Goal: Task Accomplishment & Management: Manage account settings

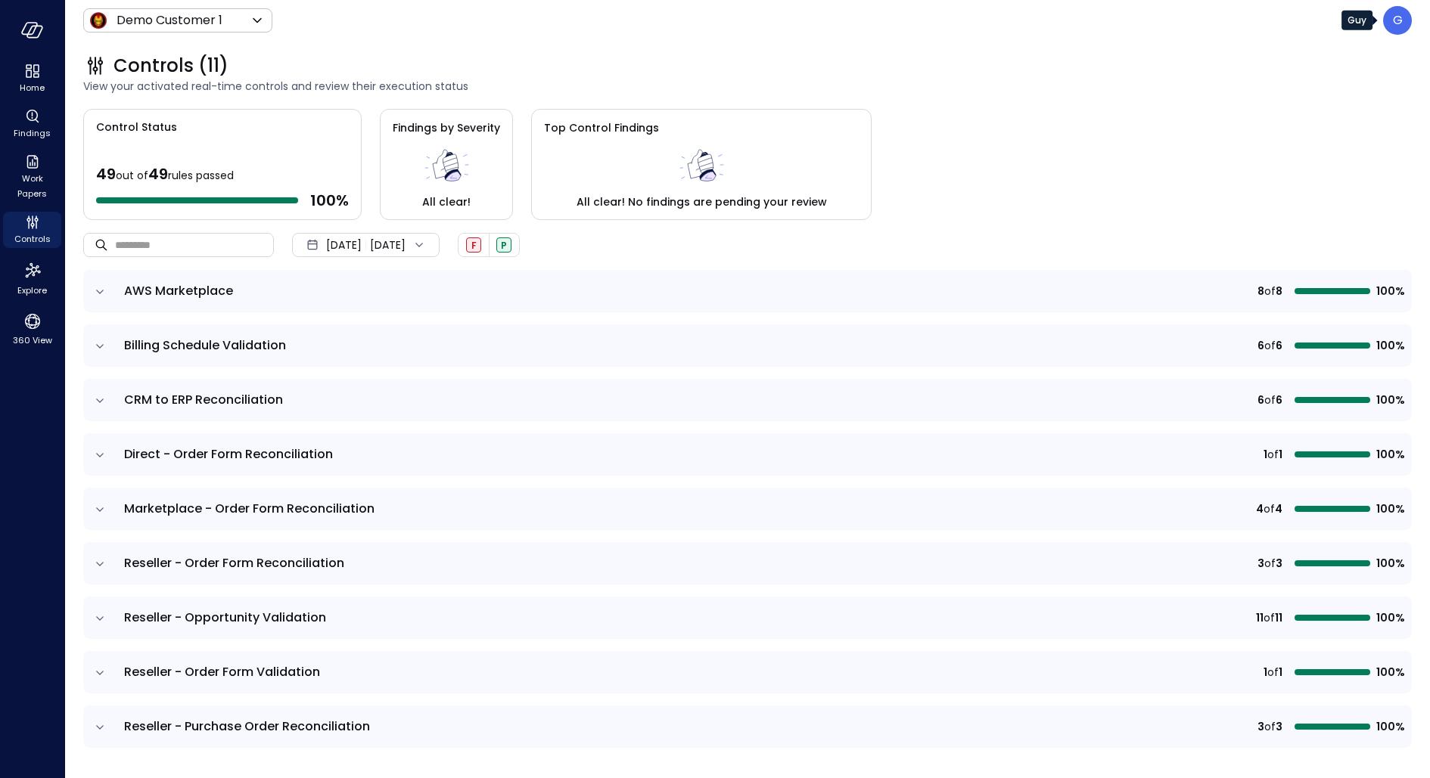
click at [1400, 30] on div "G" at bounding box center [1397, 20] width 29 height 29
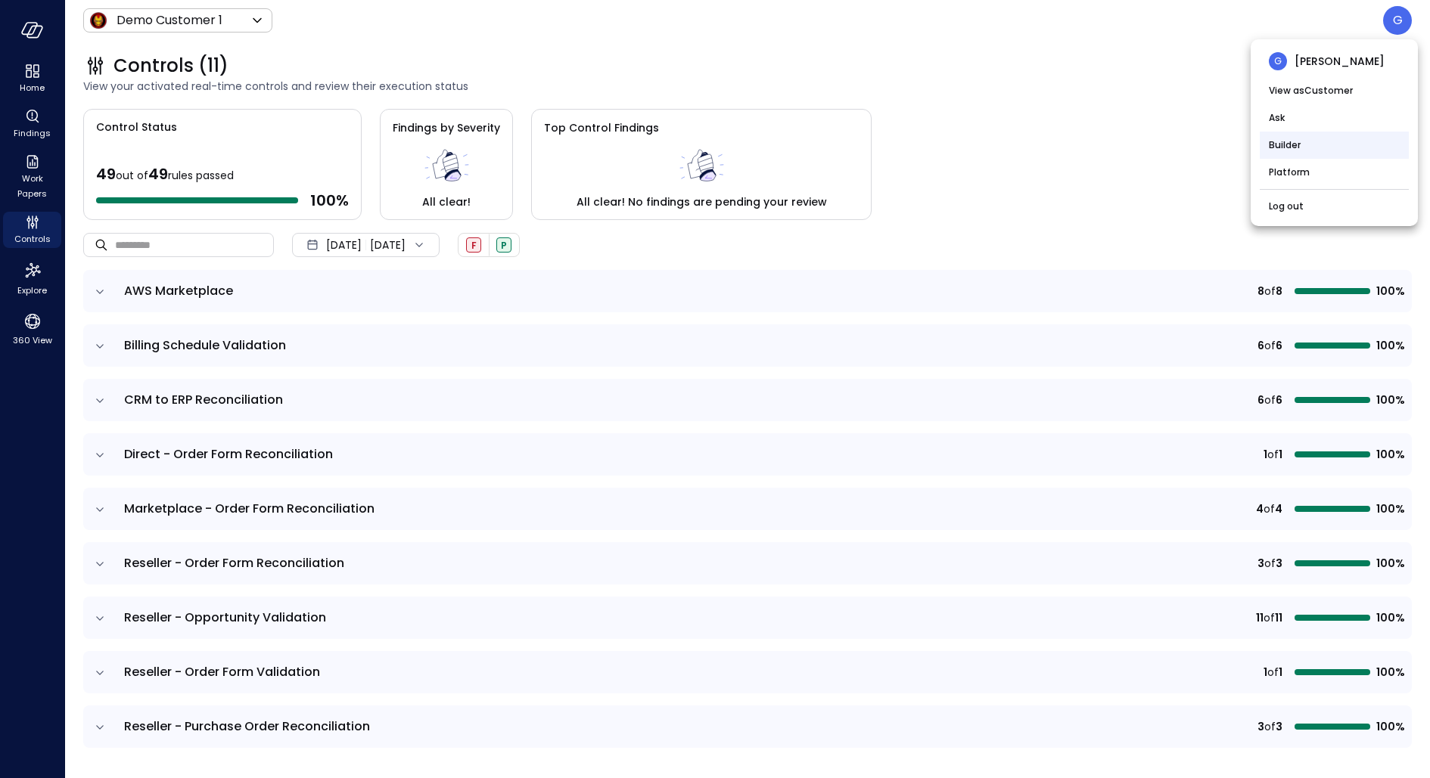
click at [1329, 151] on li "Builder" at bounding box center [1334, 145] width 149 height 27
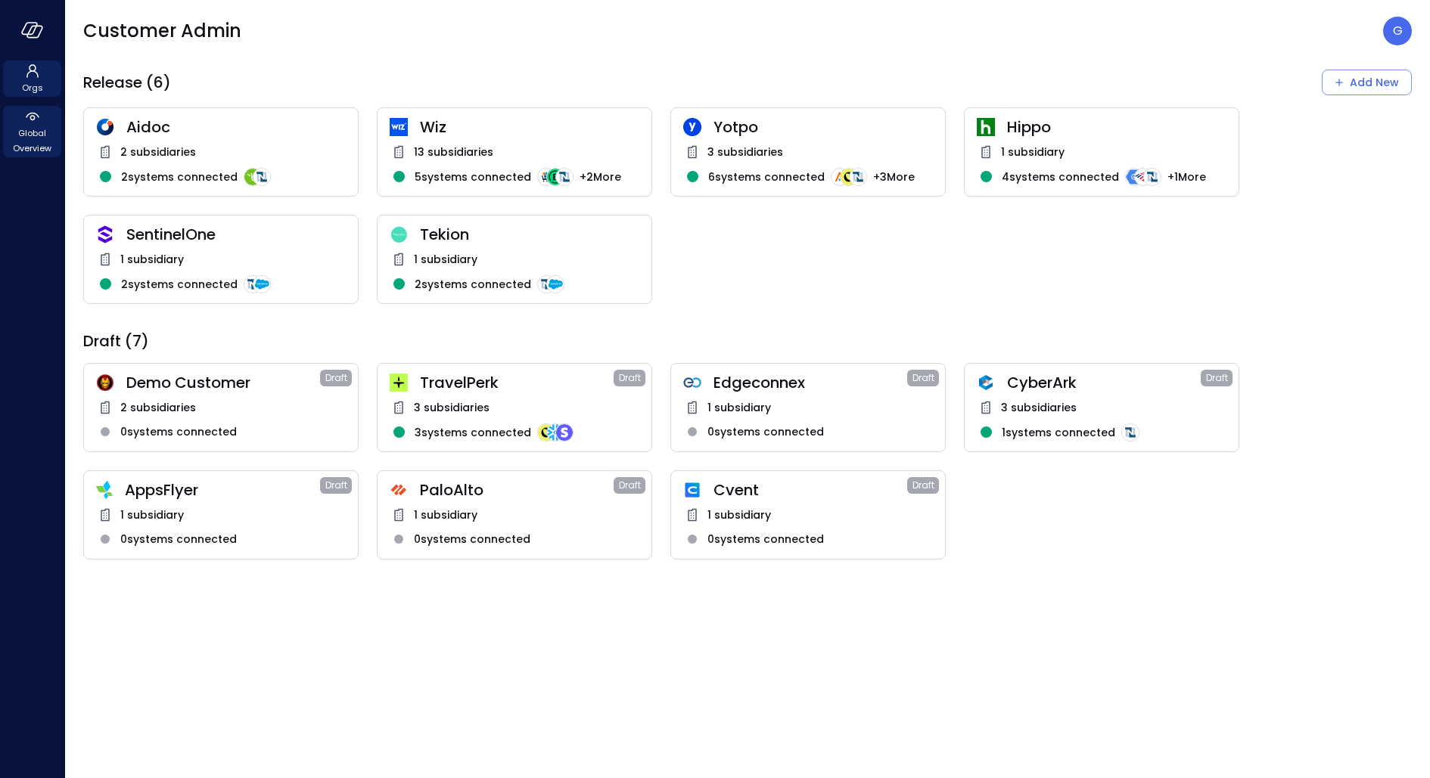
click at [26, 135] on span "Global Overview" at bounding box center [32, 141] width 46 height 30
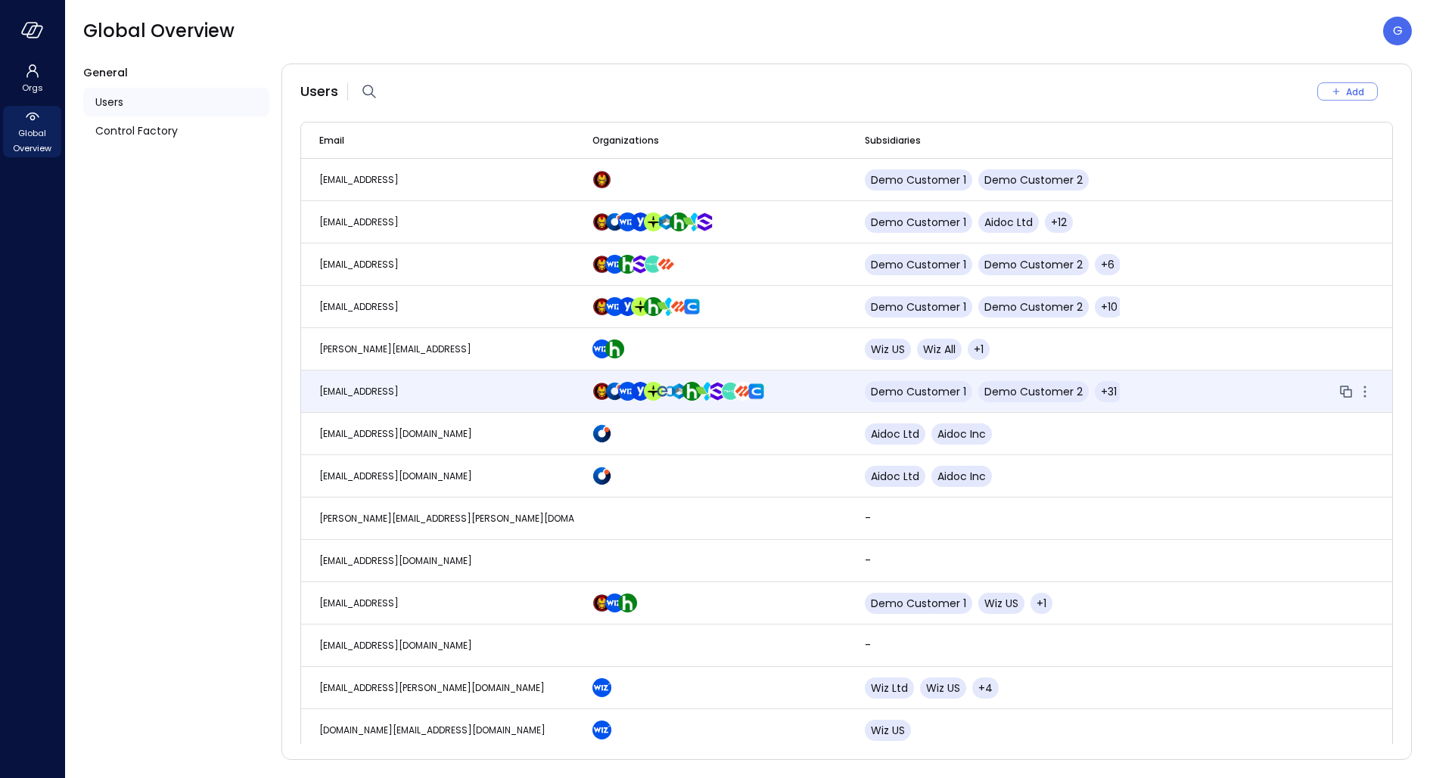
scroll to position [3692, 0]
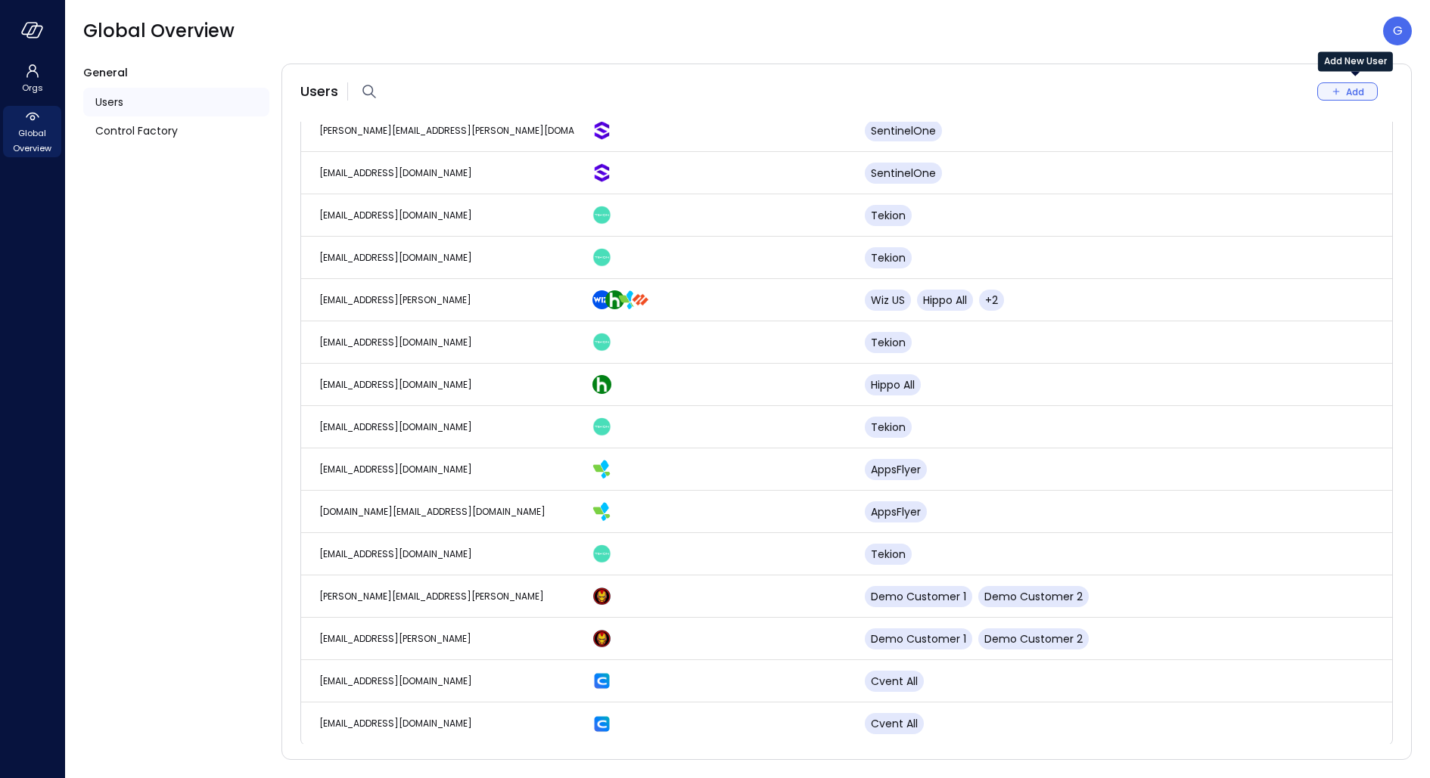
click at [1339, 85] on icon "Add New User" at bounding box center [1336, 92] width 14 height 14
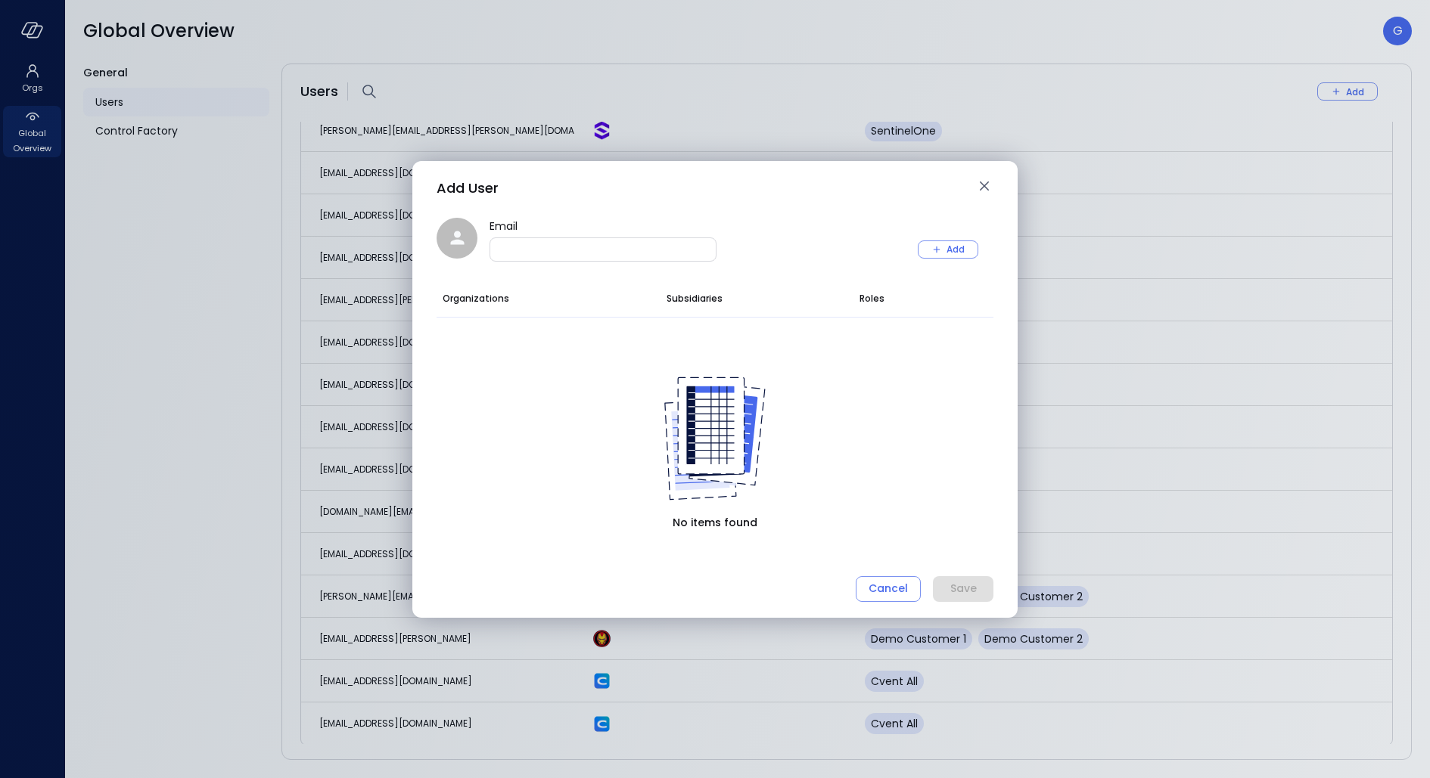
click at [604, 259] on div "Email" at bounding box center [602, 250] width 227 height 24
paste input "**********"
type input "**********"
click at [937, 253] on icon "button" at bounding box center [937, 250] width 14 height 14
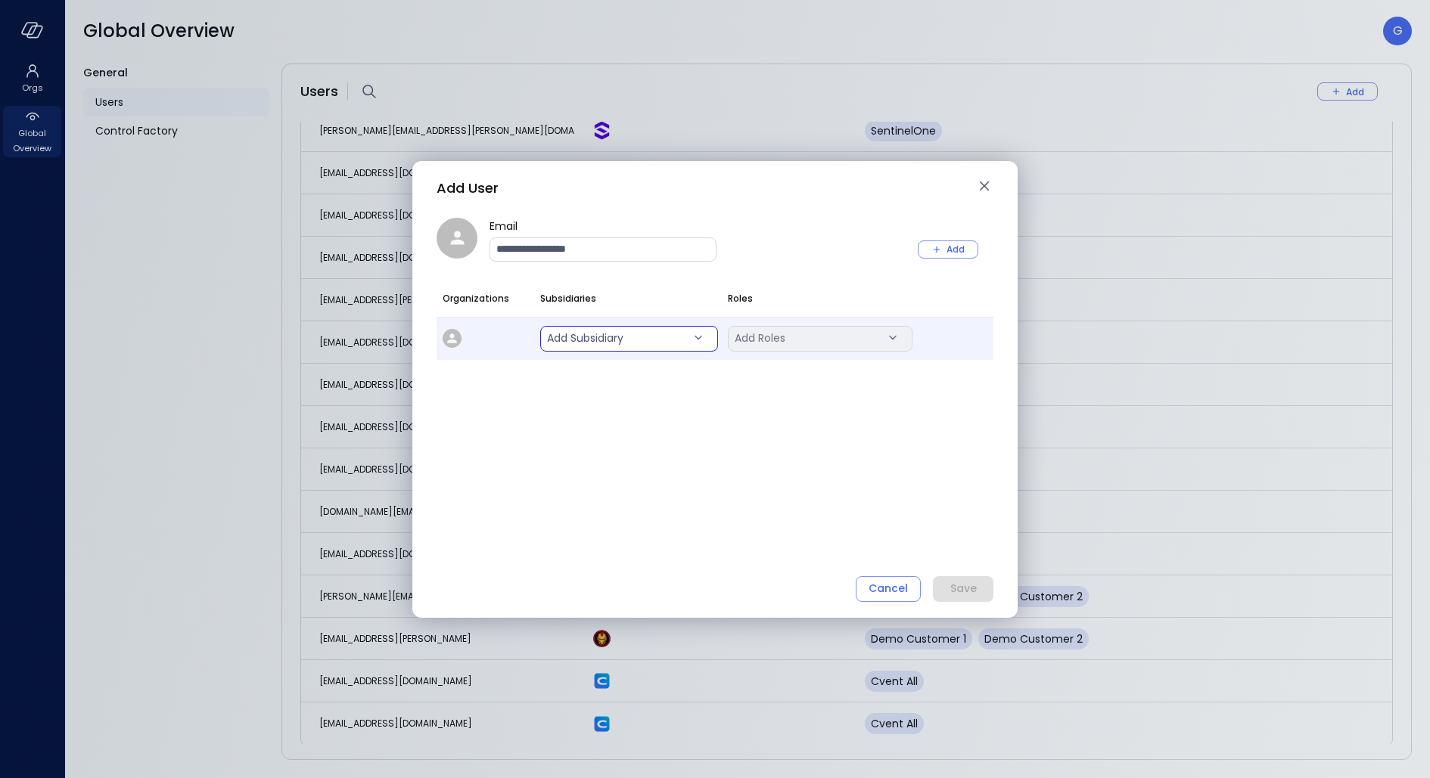
click at [590, 342] on body "Orgs Global Overview Global Overview G General Users Control Factory Users Add …" at bounding box center [715, 389] width 1430 height 778
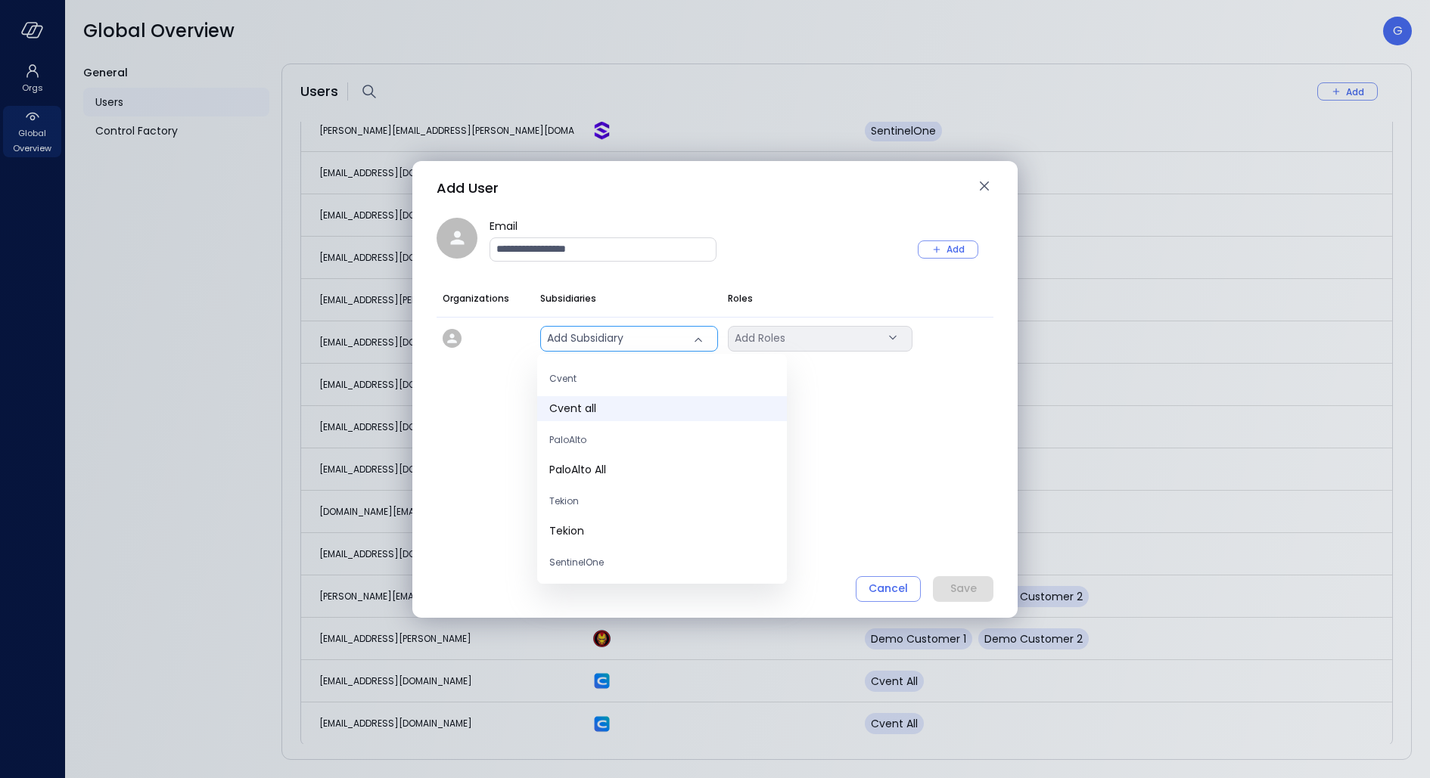
click at [581, 408] on span "Cvent all" at bounding box center [661, 409] width 225 height 16
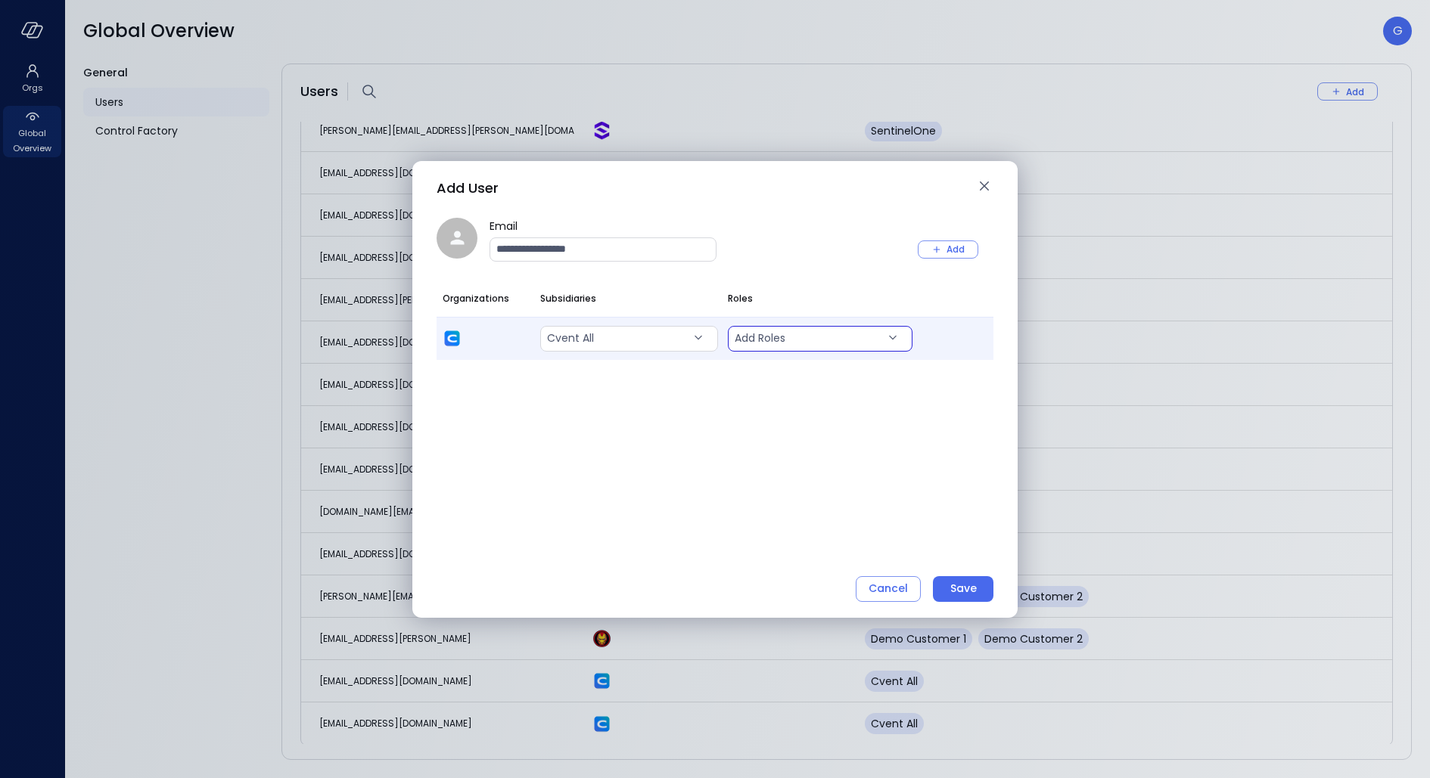
click at [774, 340] on body "Orgs Global Overview Global Overview G General Users Control Factory Users Add …" at bounding box center [715, 389] width 1430 height 778
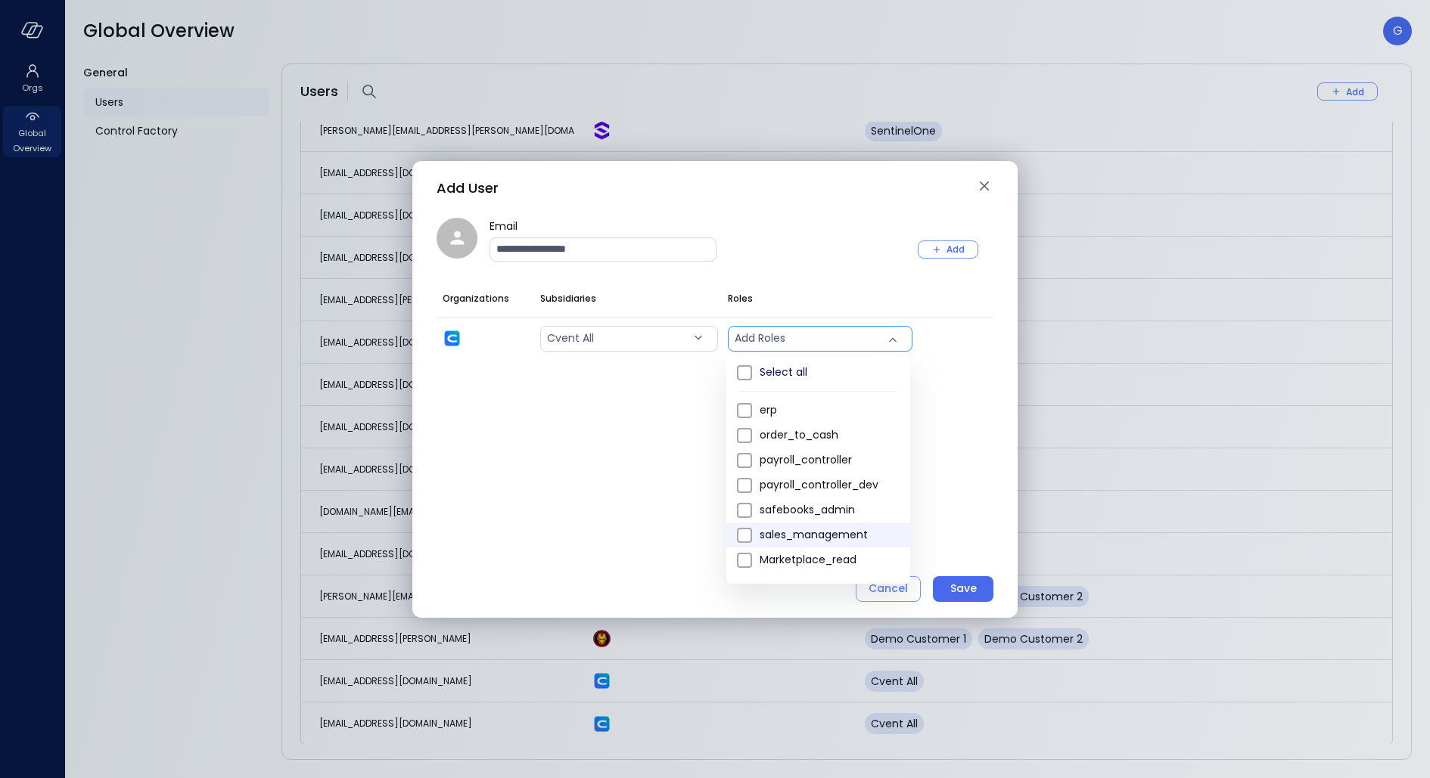
click at [778, 534] on span "sales_management" at bounding box center [829, 535] width 138 height 16
type input "*"
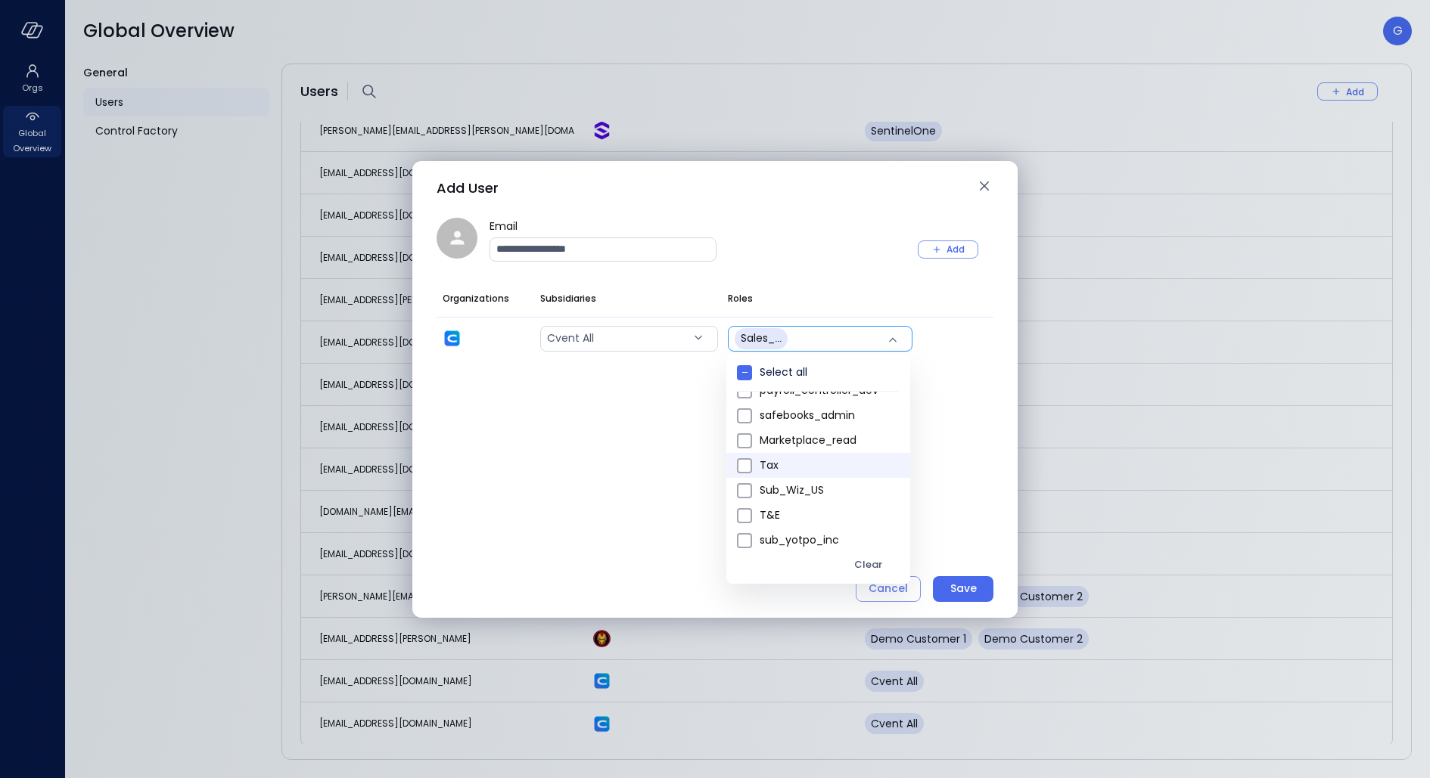
scroll to position [0, 0]
click at [978, 390] on div at bounding box center [715, 389] width 1430 height 778
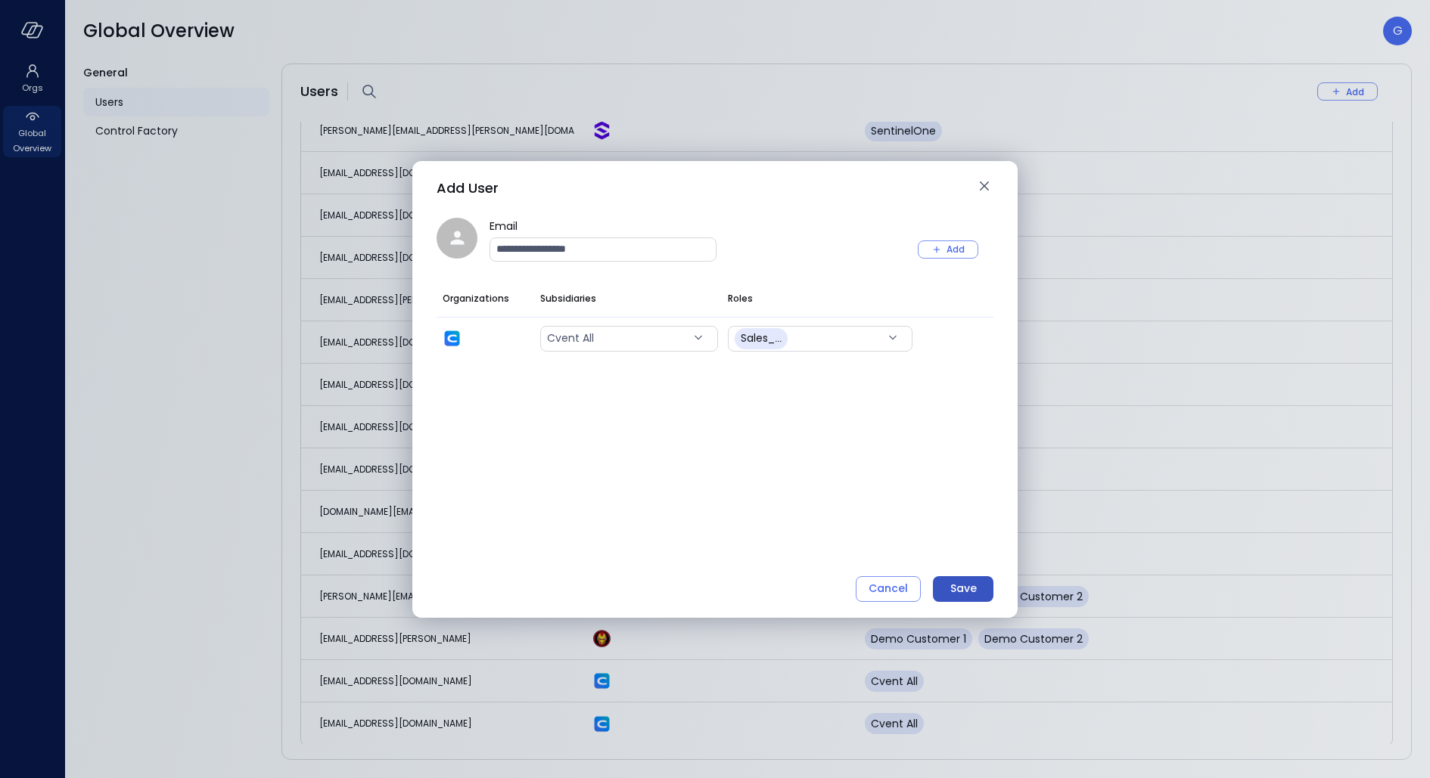
click at [954, 584] on div "Save" at bounding box center [963, 588] width 26 height 19
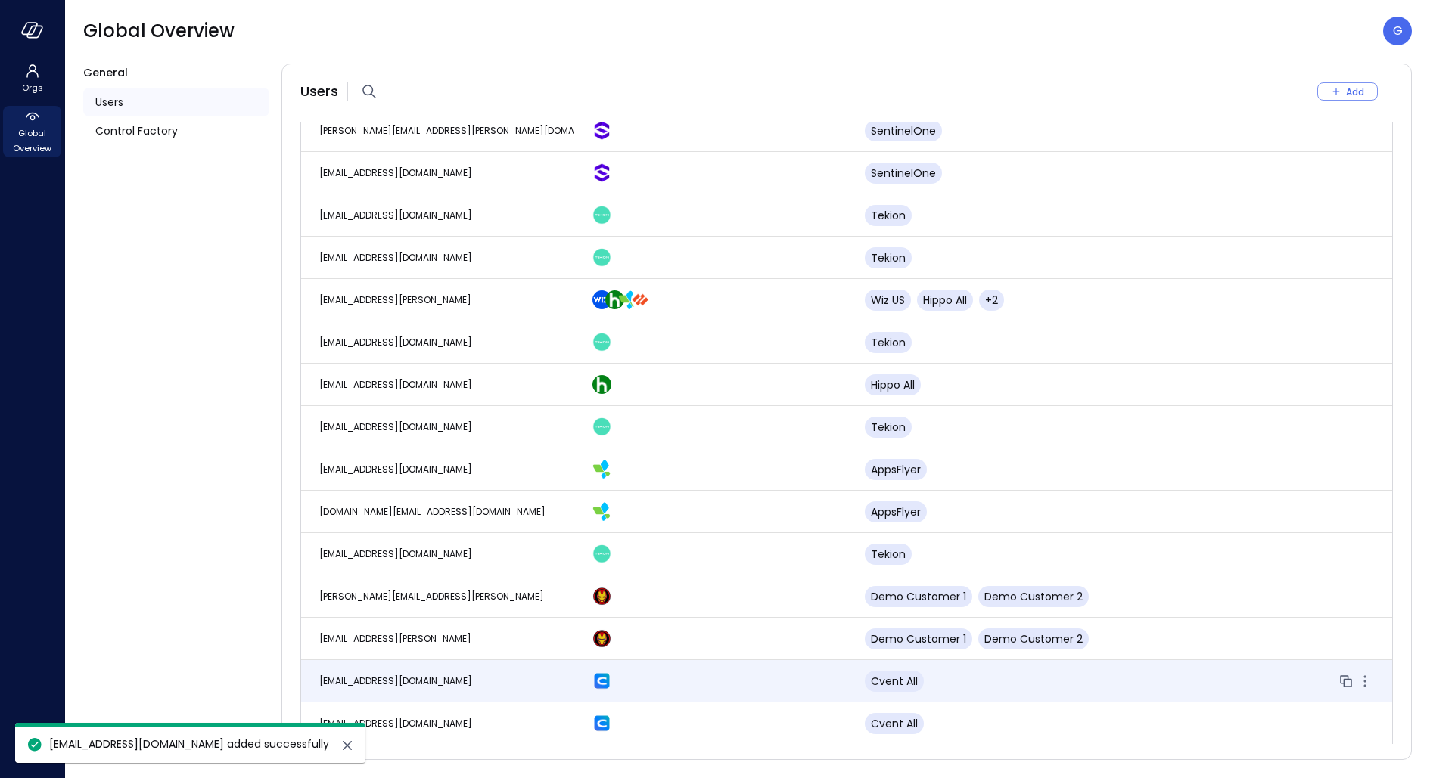
click at [693, 664] on td at bounding box center [710, 681] width 273 height 42
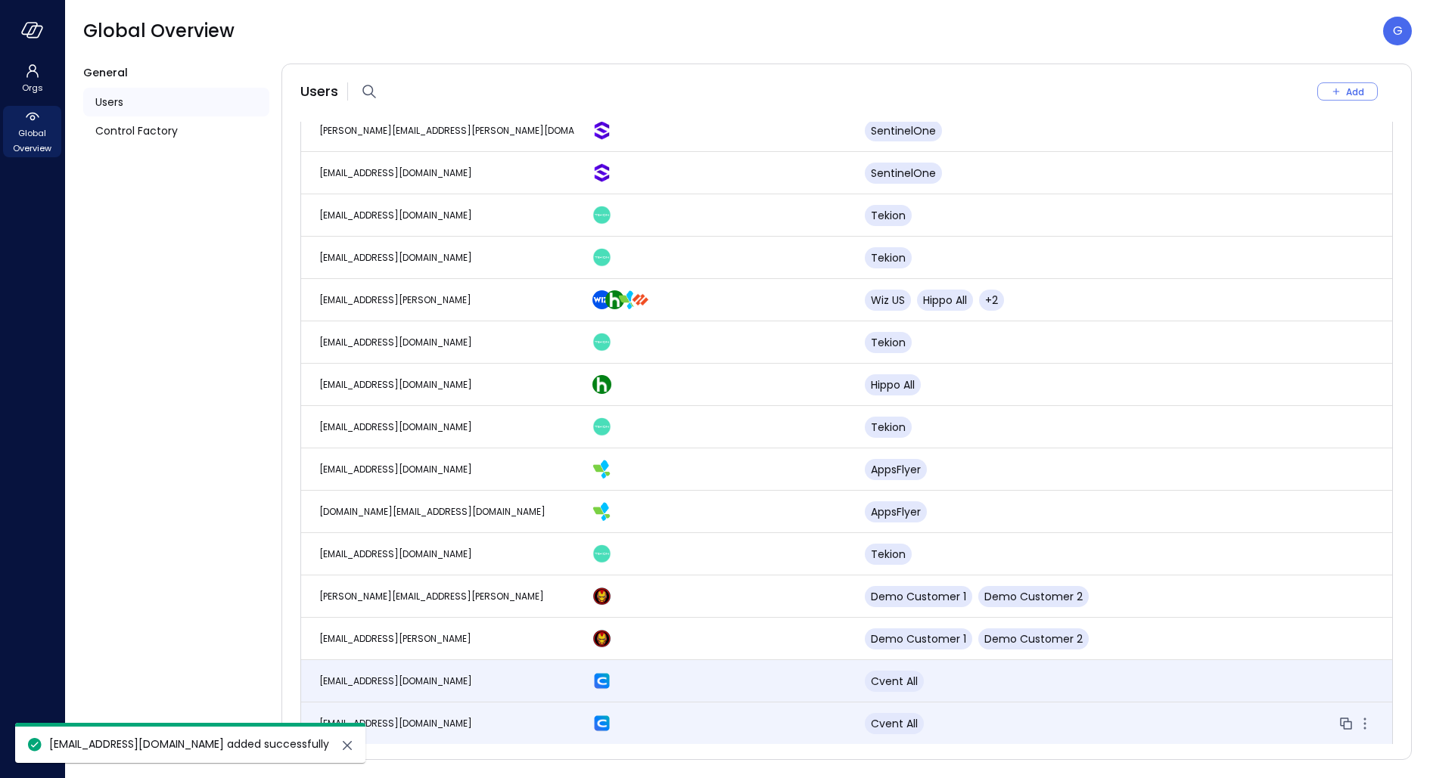
click at [702, 719] on div at bounding box center [710, 723] width 237 height 19
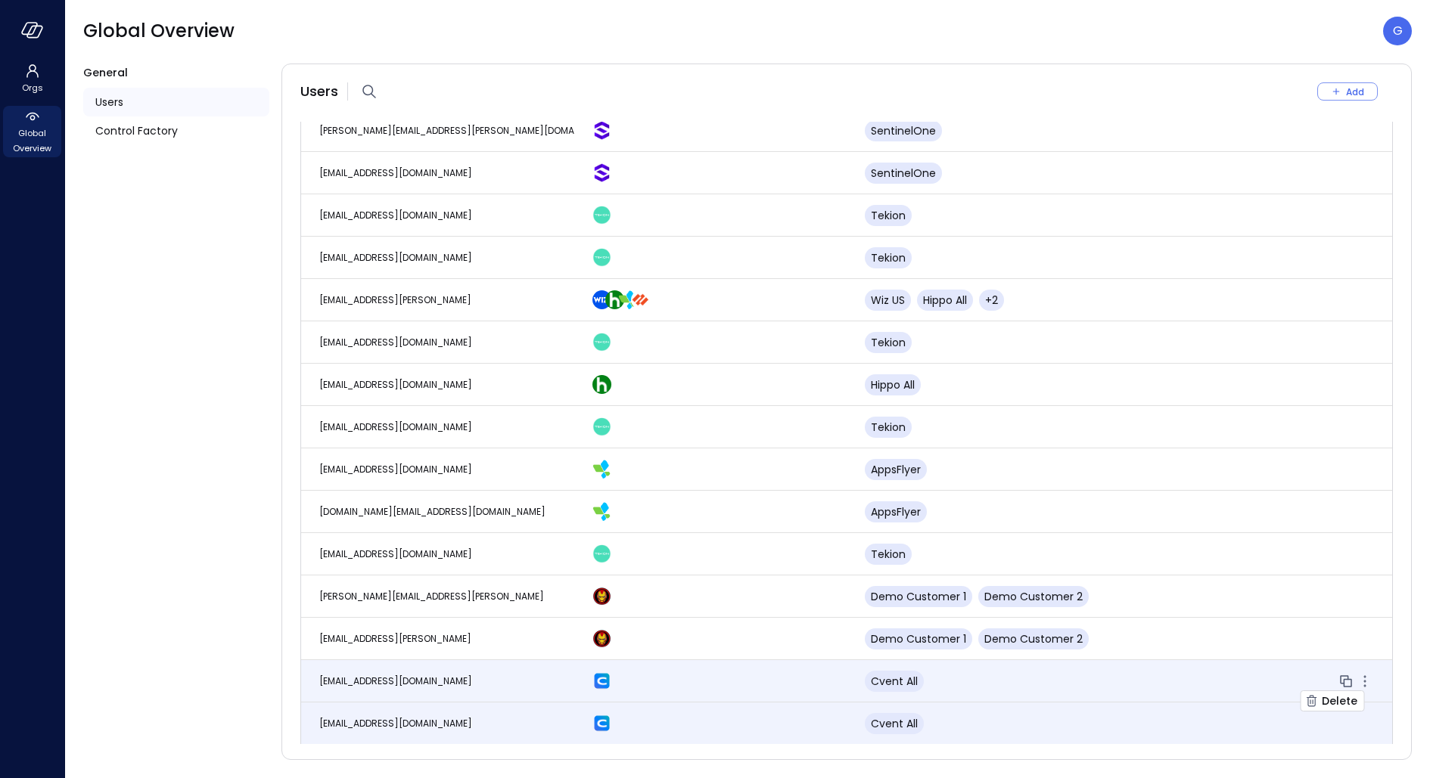
click at [1359, 682] on icon "button" at bounding box center [1365, 682] width 18 height 18
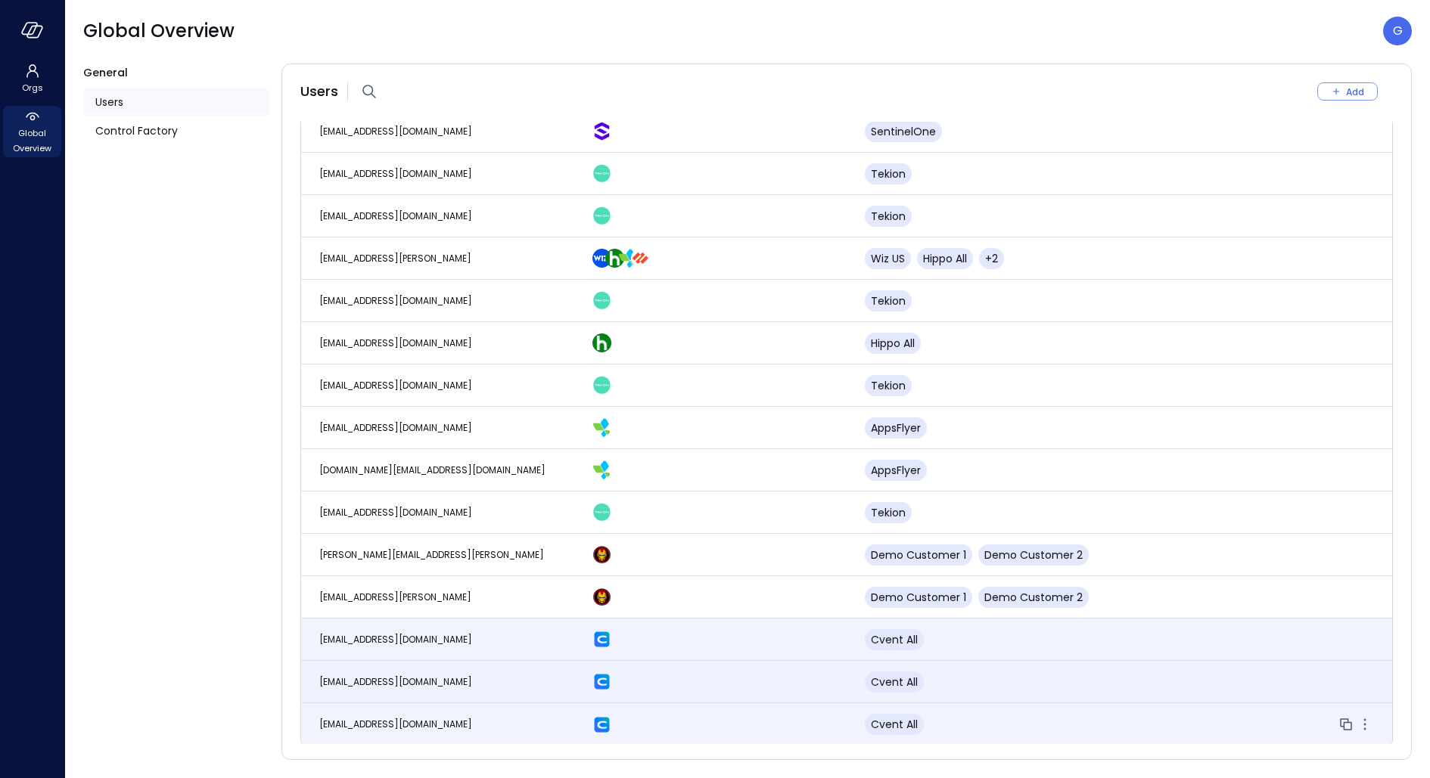
click at [1025, 714] on div "Cvent all" at bounding box center [1016, 724] width 303 height 21
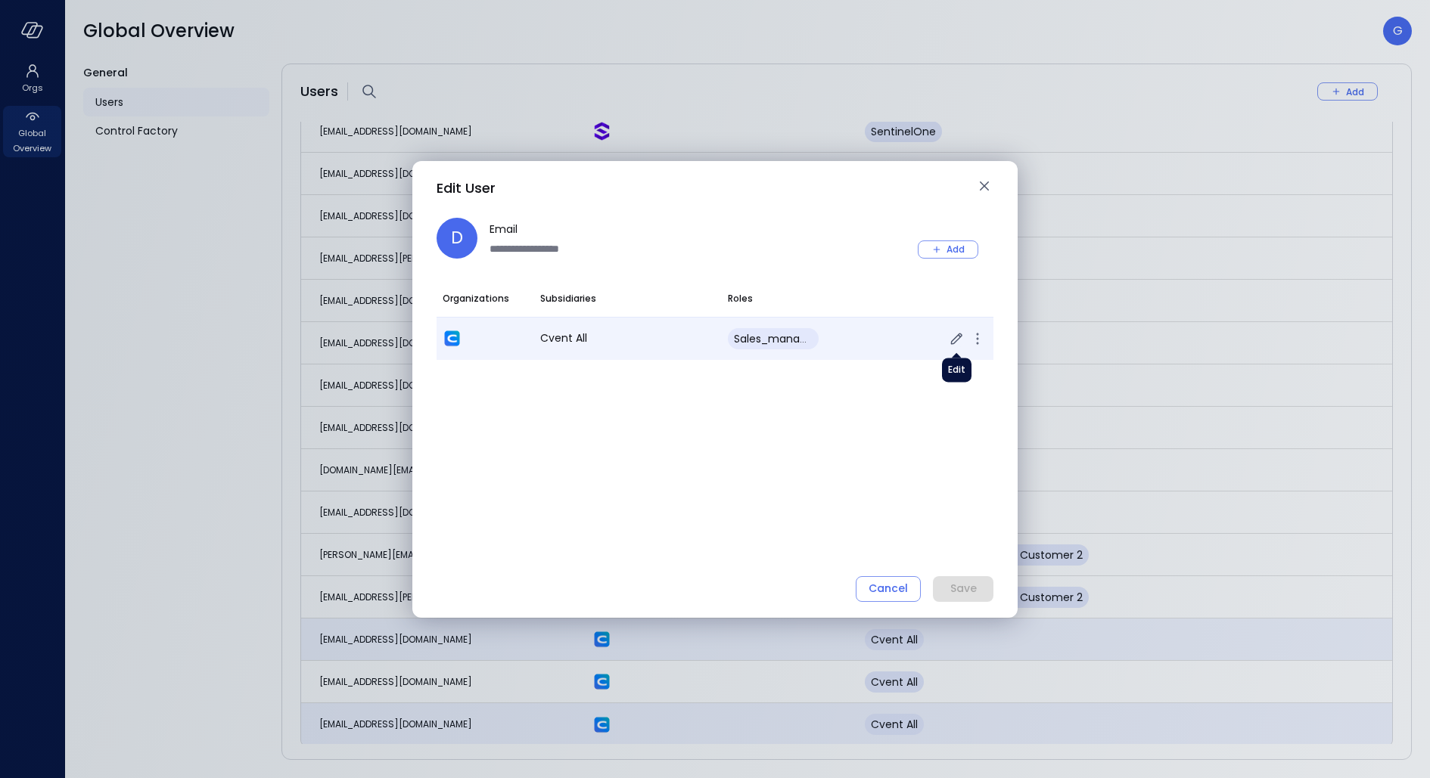
click at [954, 337] on icon "button" at bounding box center [956, 339] width 18 height 18
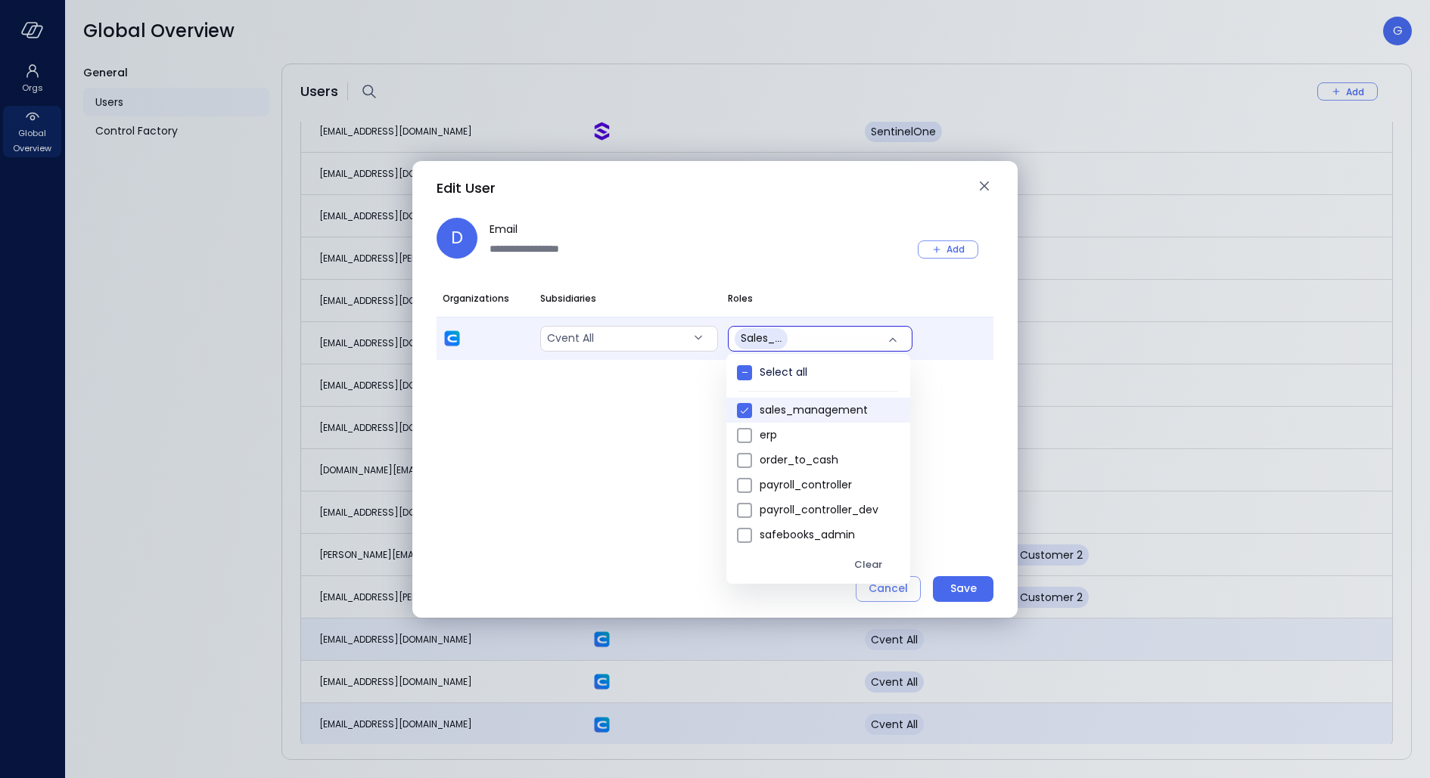
click at [827, 332] on body "Orgs Global Overview Global Overview G General Users Control Factory Users Add …" at bounding box center [715, 389] width 1430 height 778
click at [797, 457] on span "order_to_cash" at bounding box center [829, 460] width 138 height 16
type input "***"
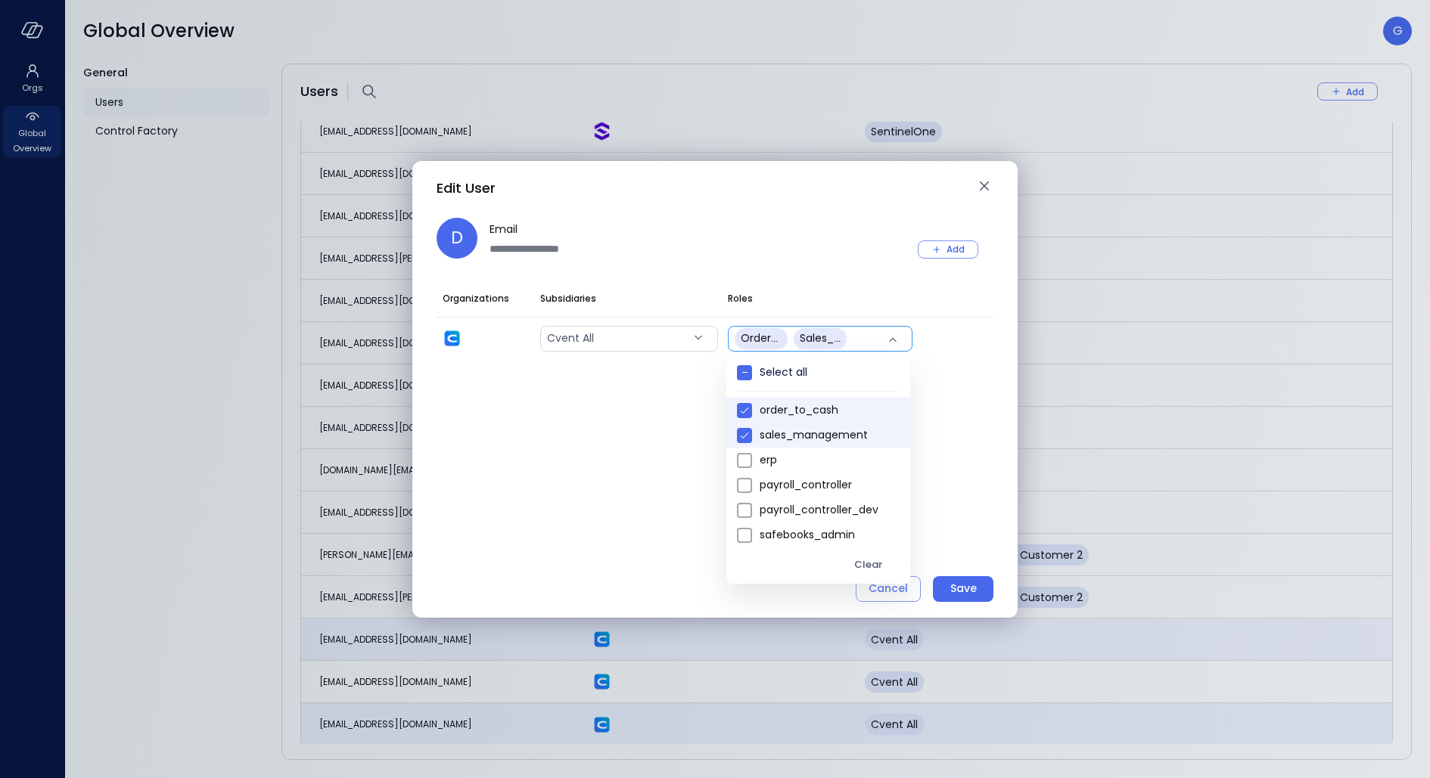
click at [812, 231] on div at bounding box center [715, 389] width 1430 height 778
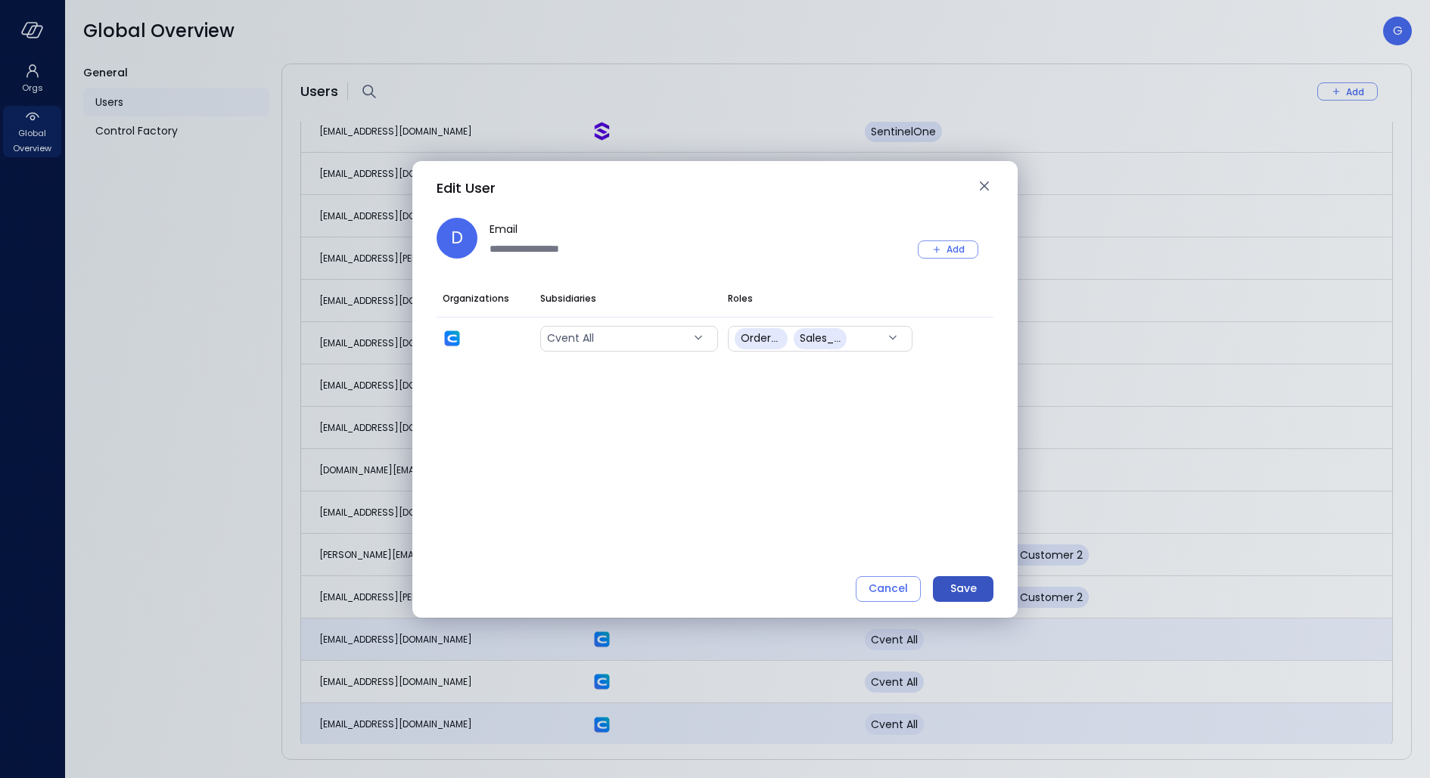
click at [964, 595] on div "Save" at bounding box center [963, 588] width 26 height 19
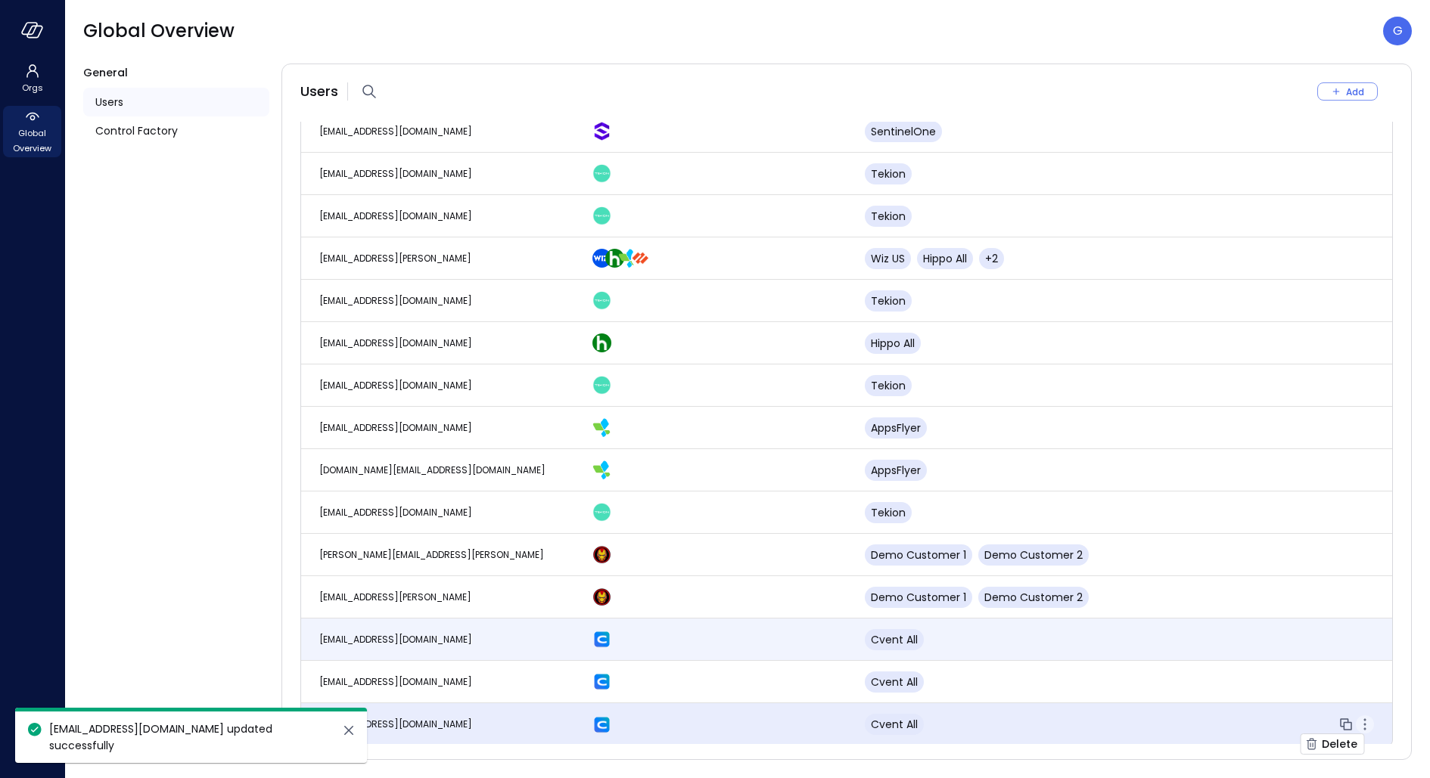
click at [1369, 725] on icon "button" at bounding box center [1365, 725] width 18 height 18
click at [1230, 712] on td at bounding box center [1256, 725] width 273 height 42
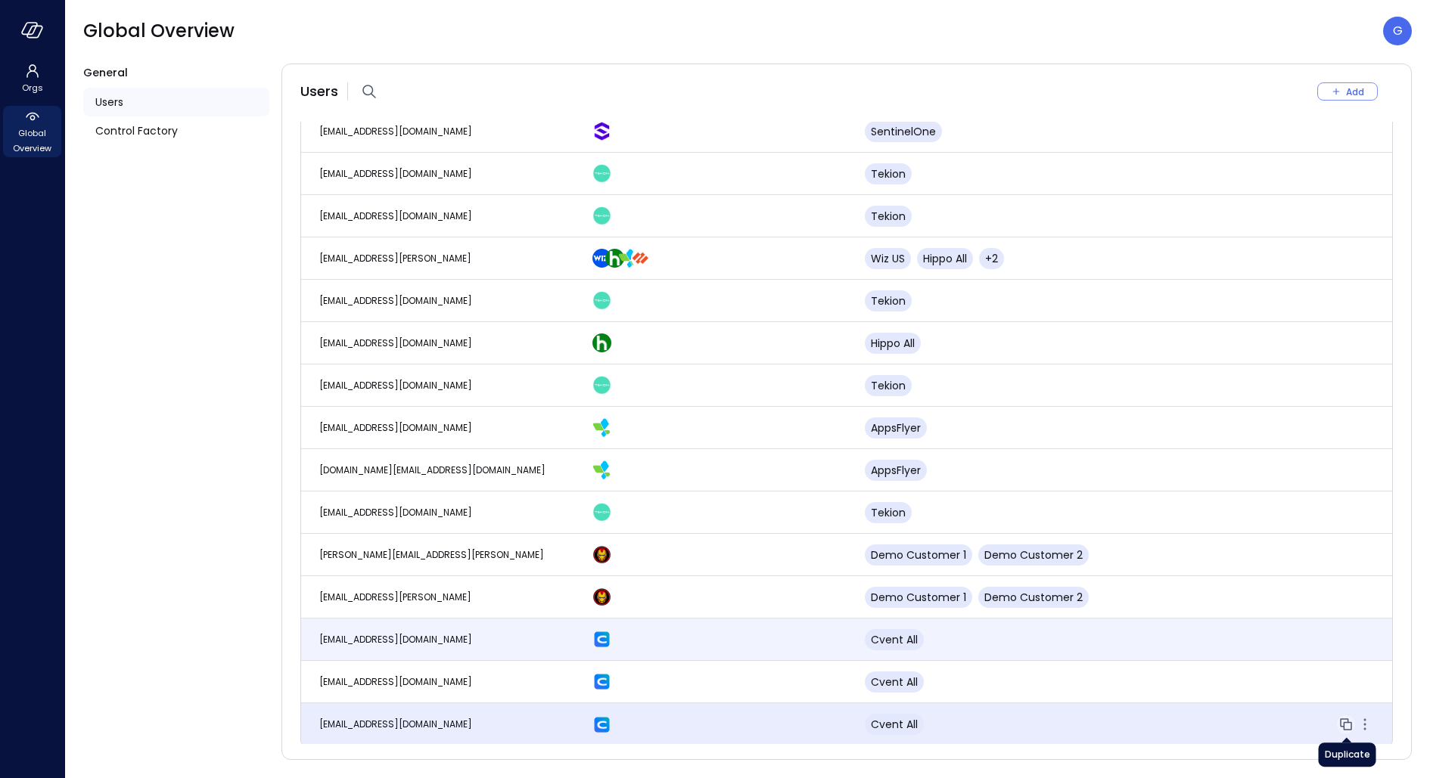
click at [1342, 722] on icon "button" at bounding box center [1346, 725] width 18 height 18
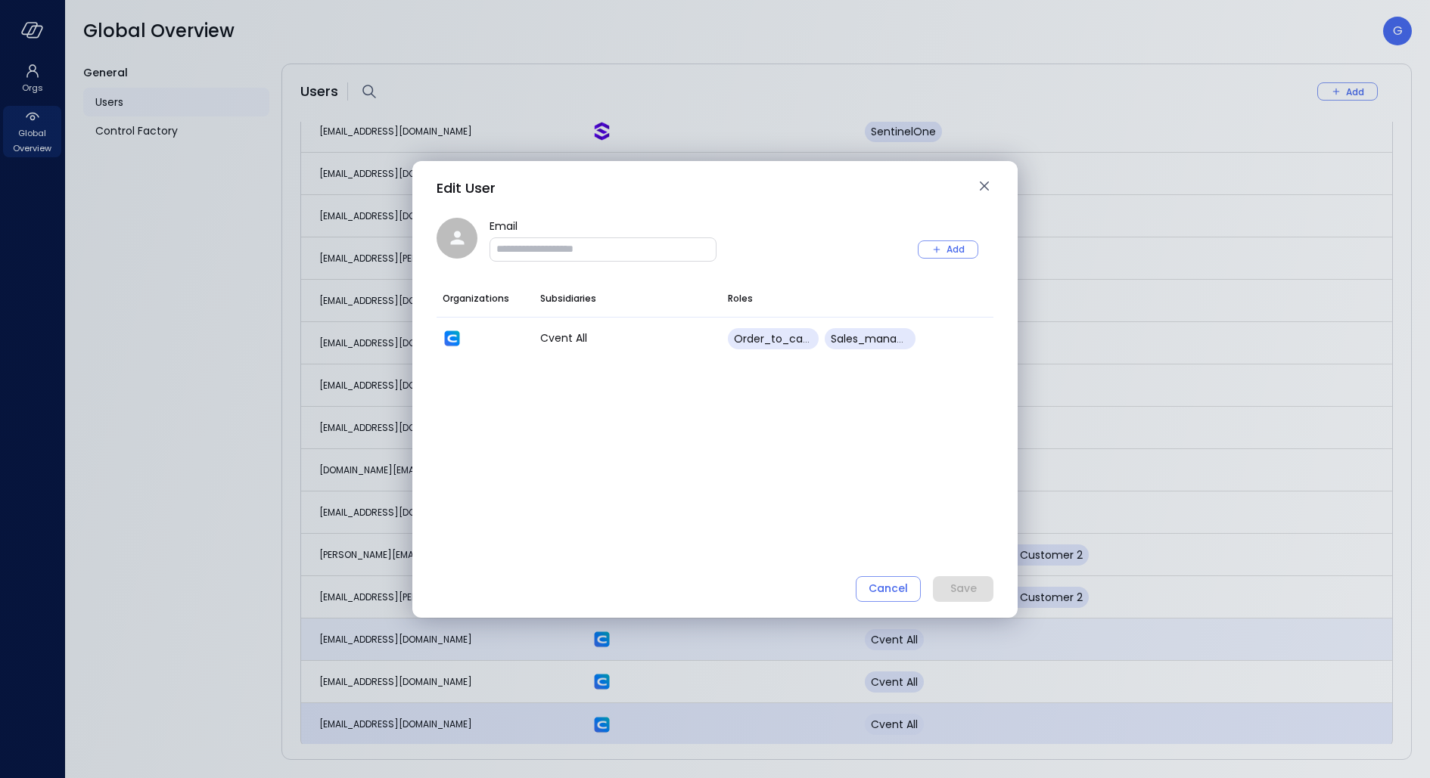
click at [559, 255] on input "Email" at bounding box center [602, 248] width 225 height 15
paste input "**********"
type input "**********"
click at [508, 512] on div "Organizations Subsidiaries Roles Cvent all order_to_cash sales_management" at bounding box center [714, 428] width 557 height 295
click at [960, 591] on div "Save" at bounding box center [963, 588] width 26 height 19
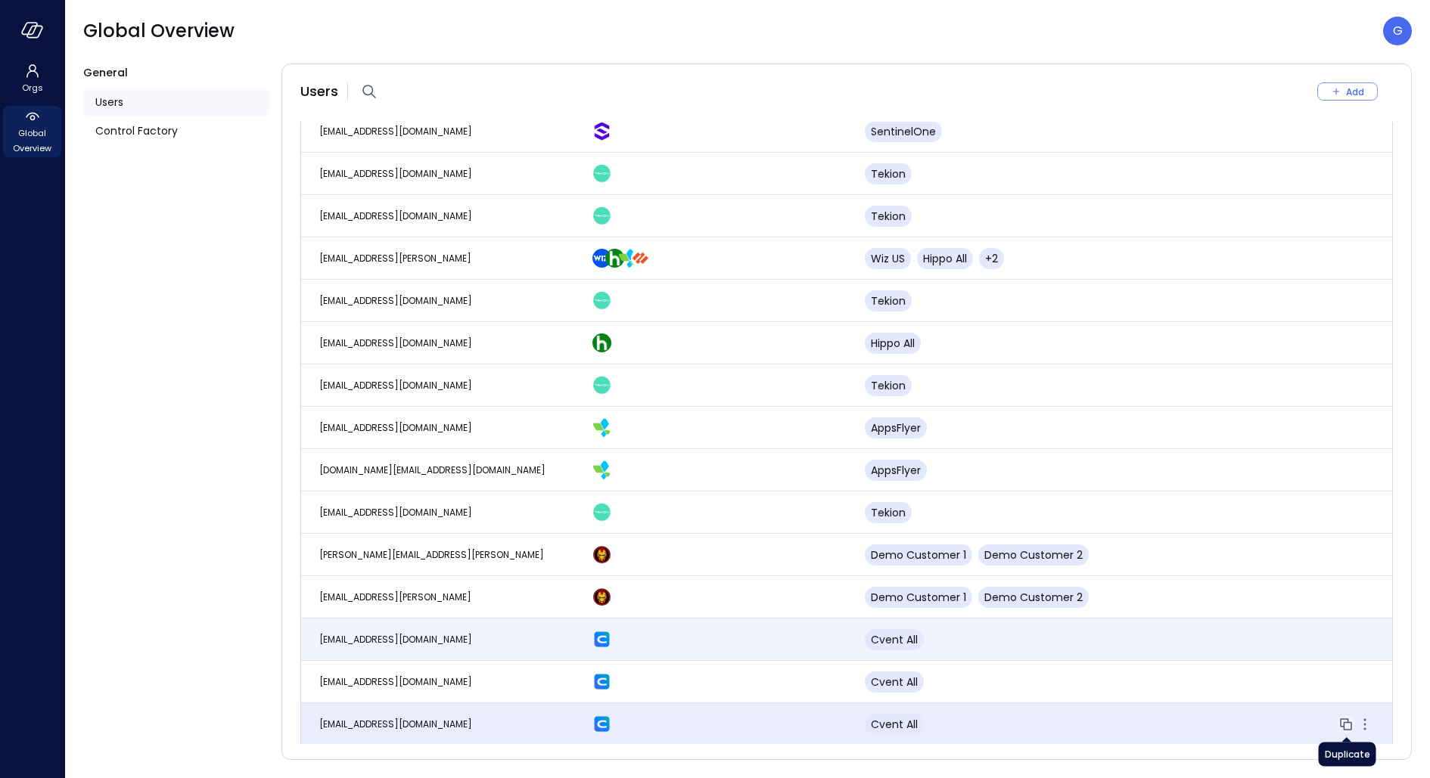
click at [1347, 722] on icon "button" at bounding box center [1348, 726] width 8 height 8
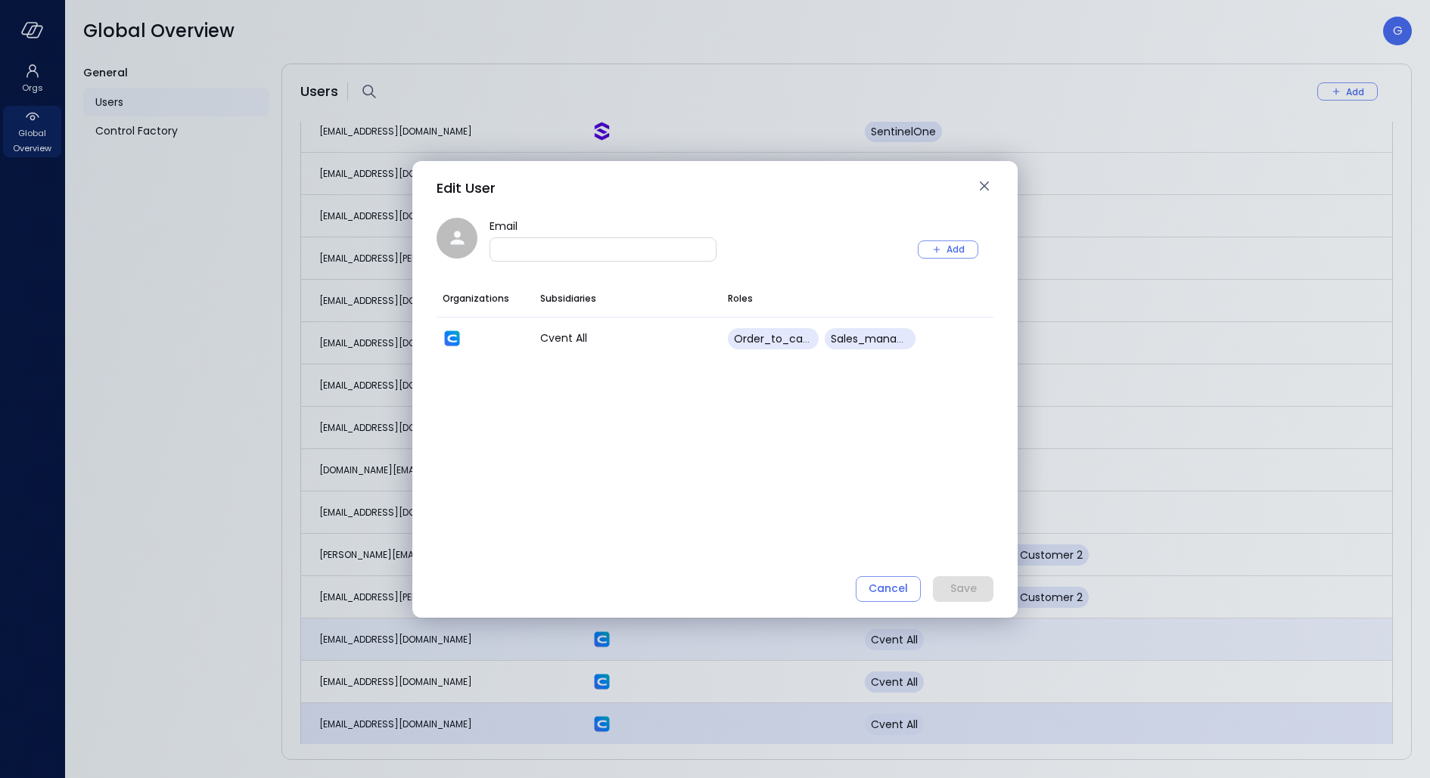
click at [616, 258] on div "Email" at bounding box center [602, 250] width 227 height 24
paste input "**********"
type input "**********"
click at [971, 594] on div "Save" at bounding box center [963, 588] width 26 height 19
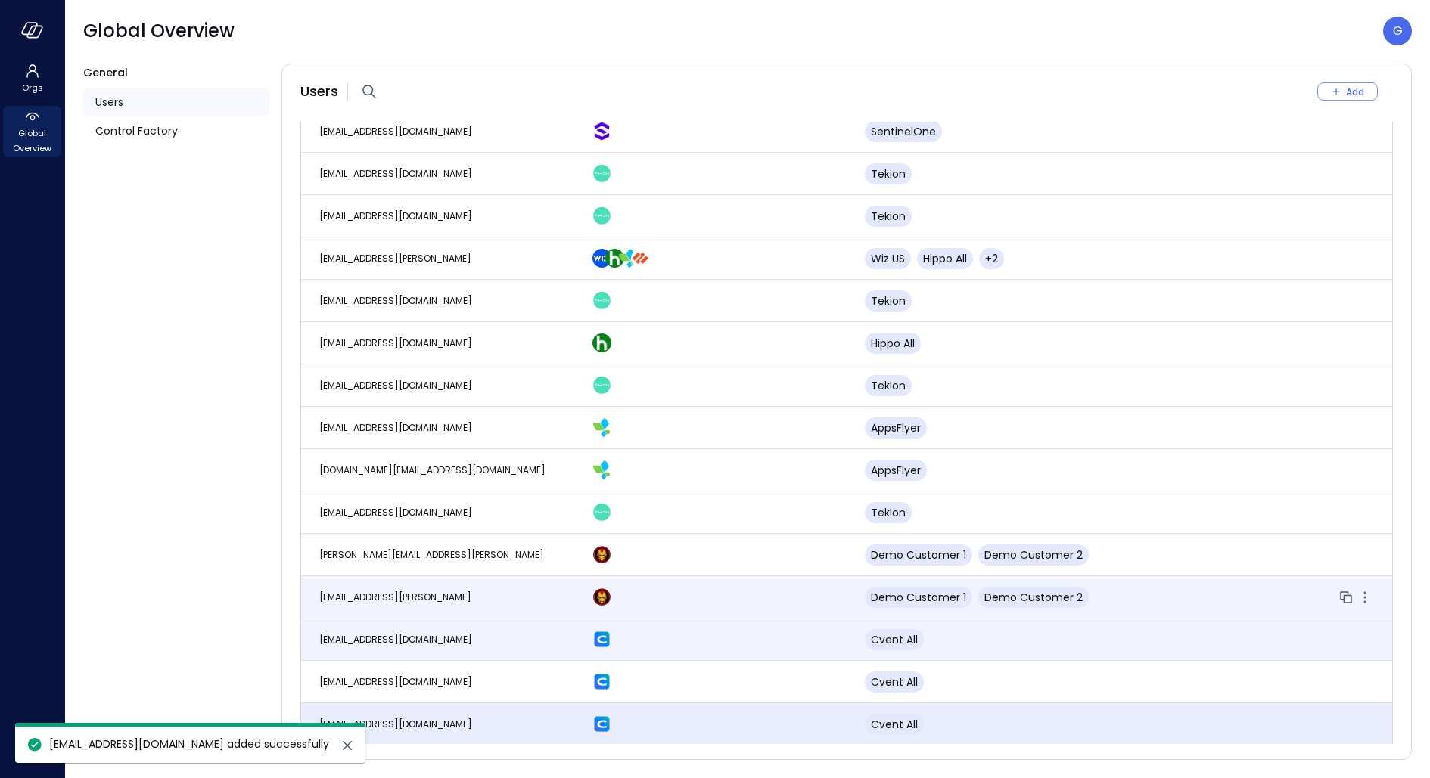
scroll to position [3819, 0]
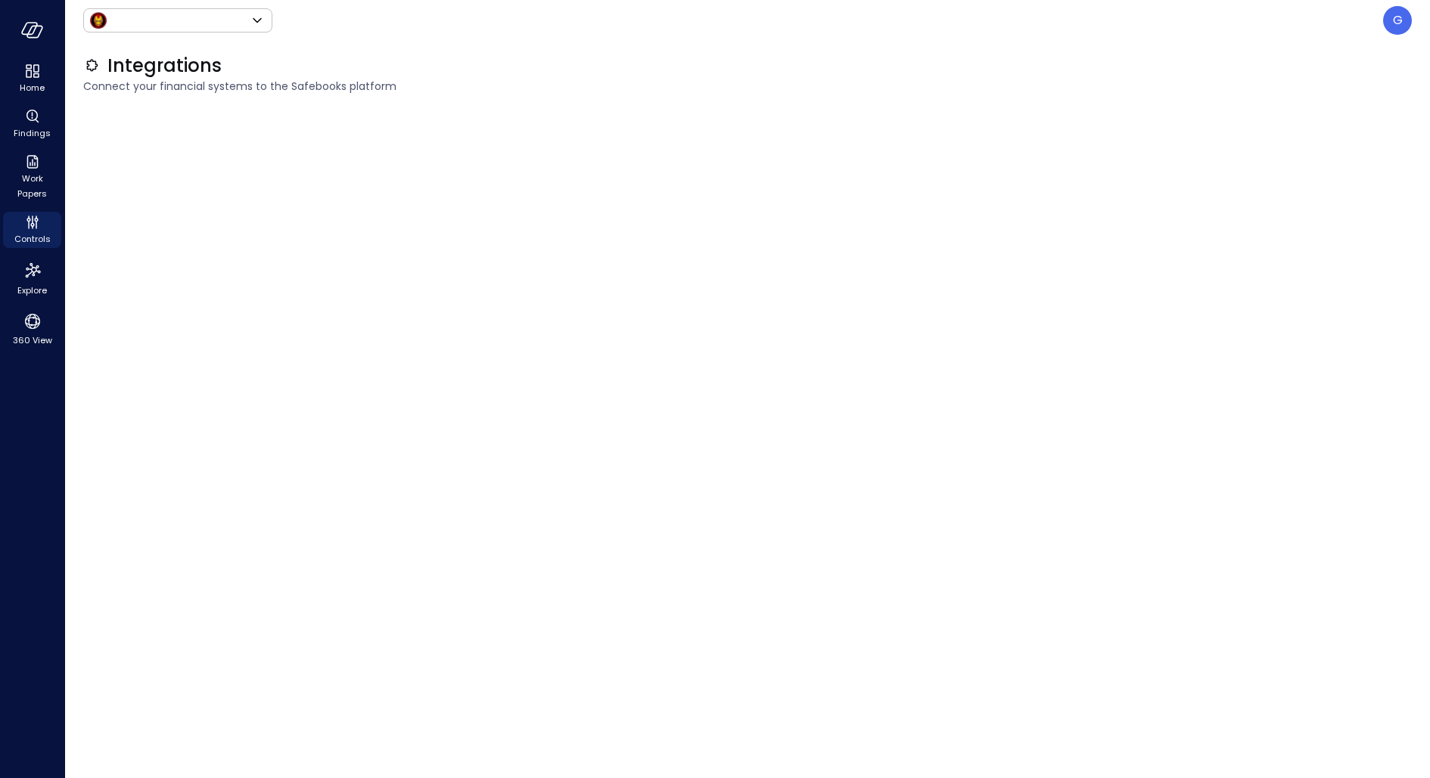
type input "*****"
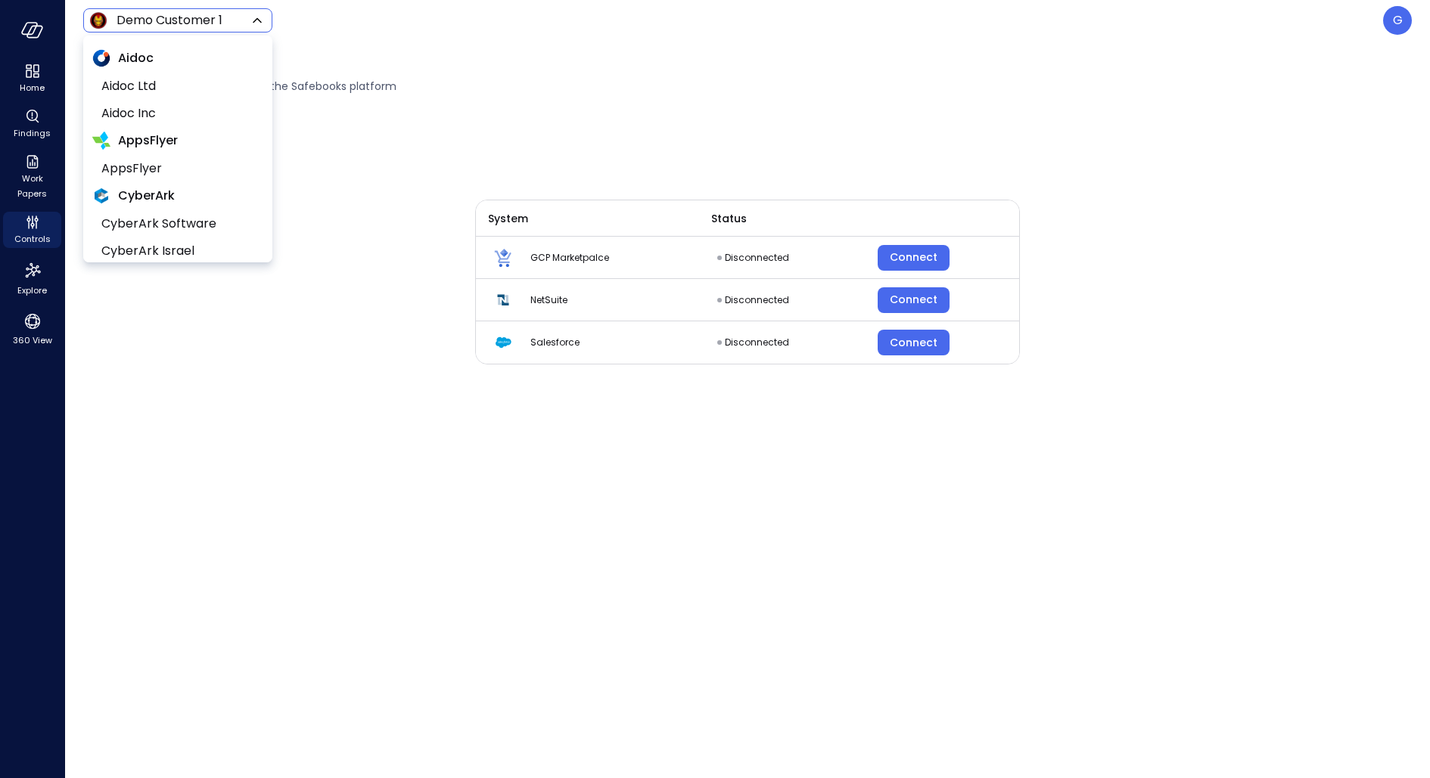
click at [160, 12] on body "Home Findings Work Papers Controls Explore 360 View Demo Customer 1 ***** ​ G I…" at bounding box center [715, 389] width 1430 height 778
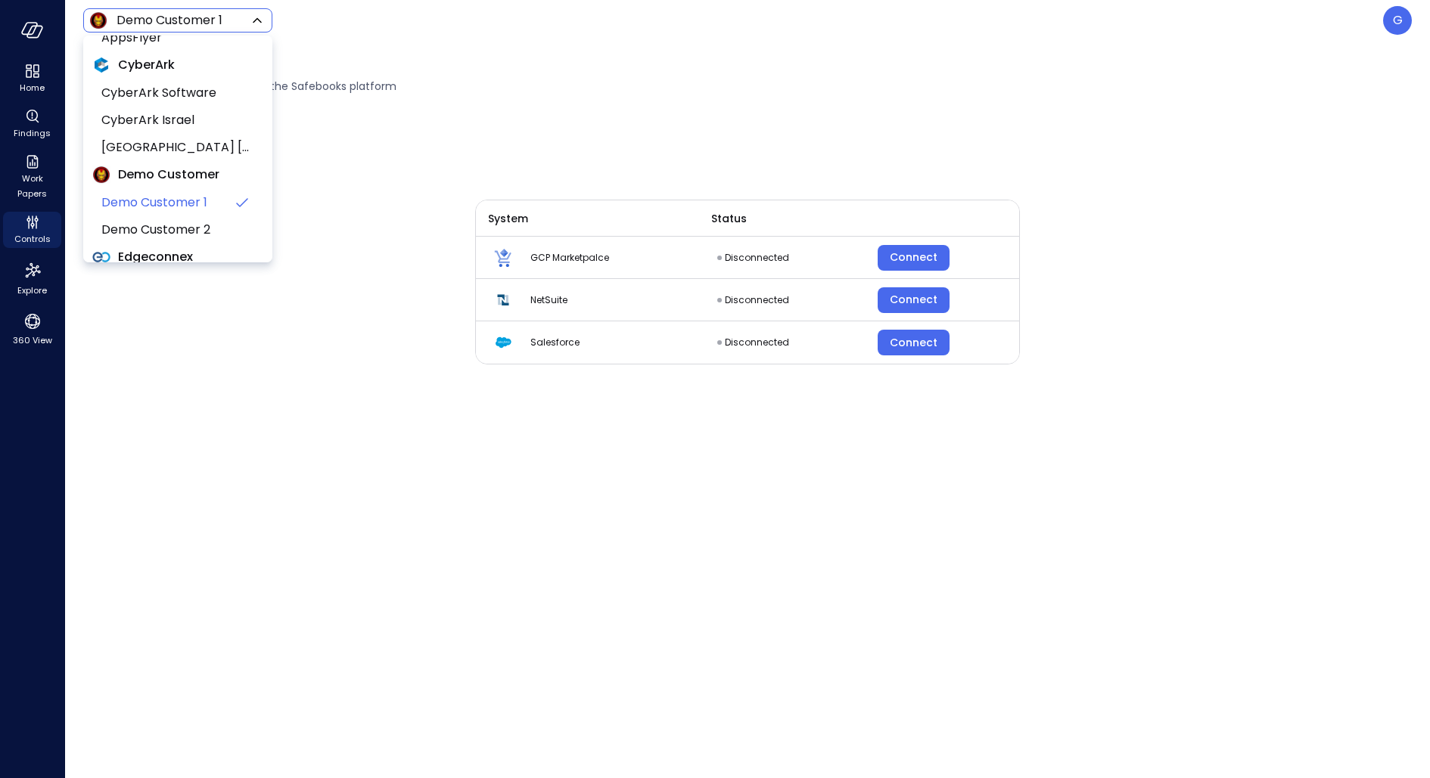
click at [926, 167] on div at bounding box center [715, 389] width 1430 height 778
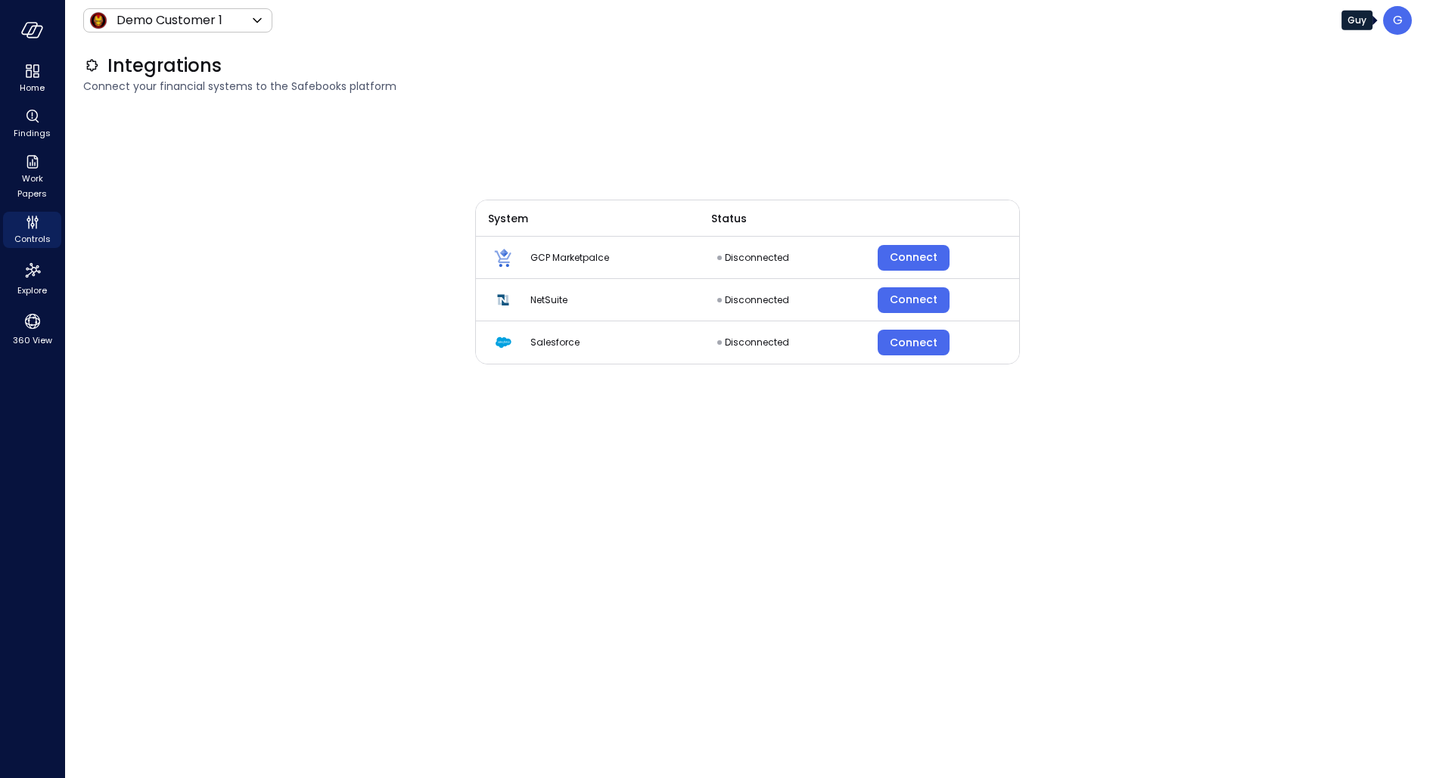
click at [1384, 25] on div "G" at bounding box center [1397, 20] width 29 height 29
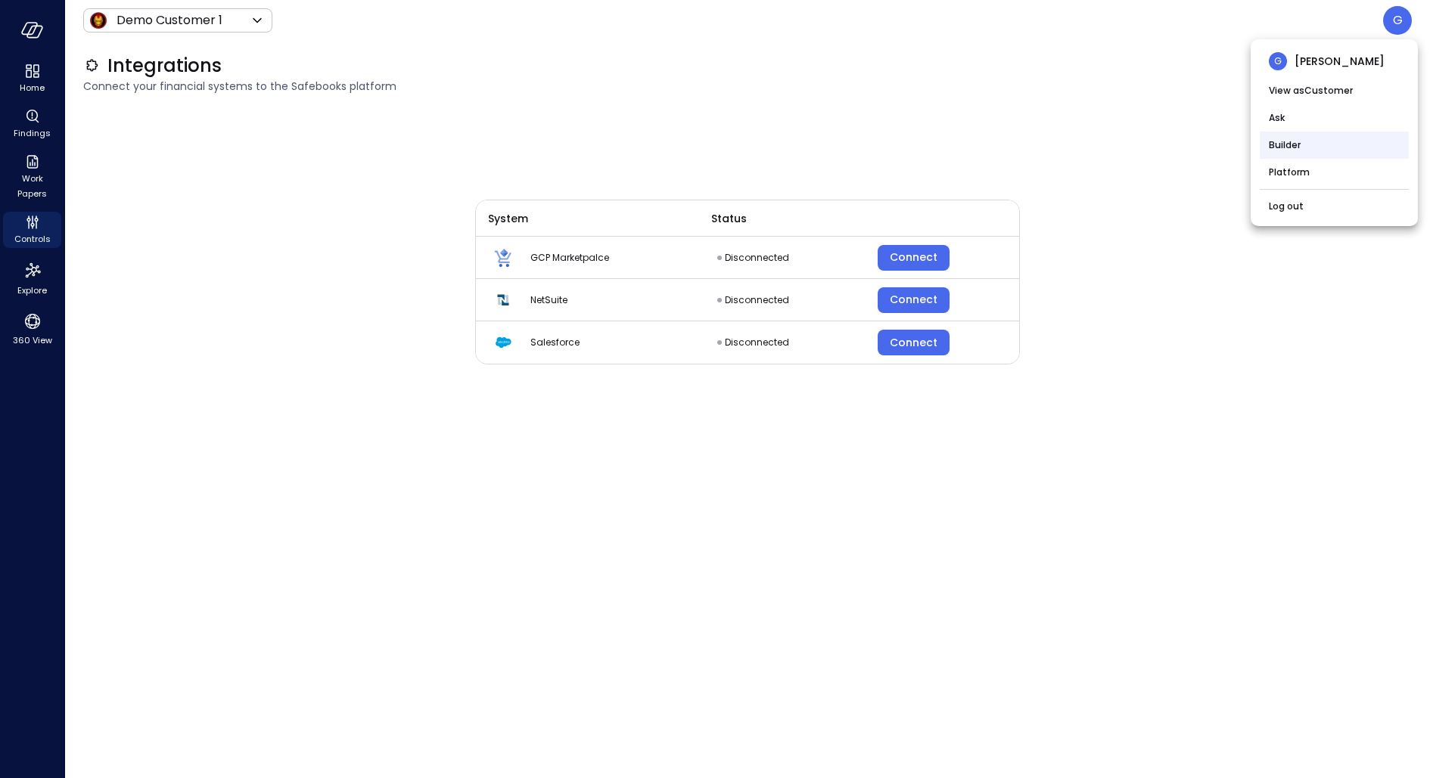
click at [1294, 144] on li "Builder" at bounding box center [1334, 145] width 149 height 27
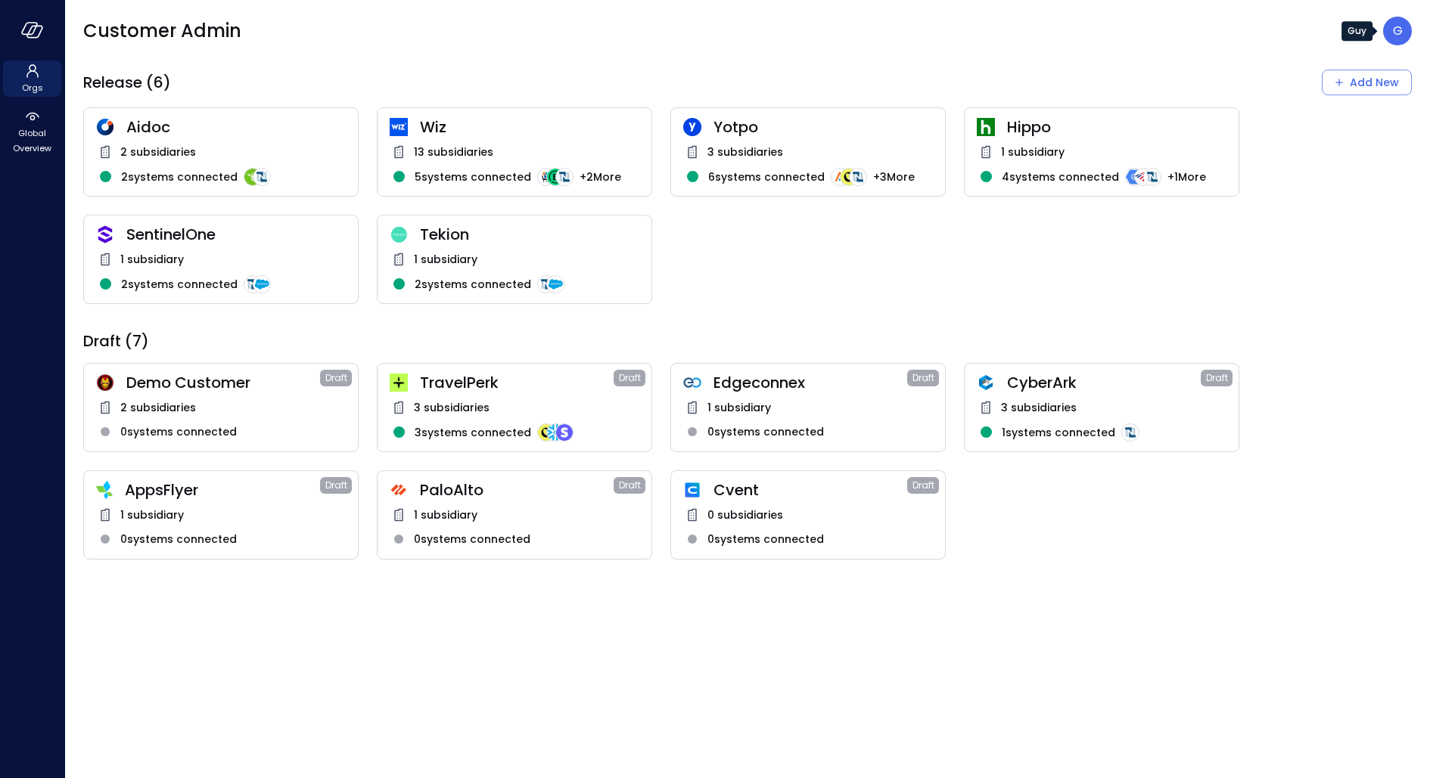
click at [1410, 23] on div "G" at bounding box center [1397, 31] width 29 height 29
click at [744, 523] on div "0 subsidiaries" at bounding box center [808, 515] width 250 height 18
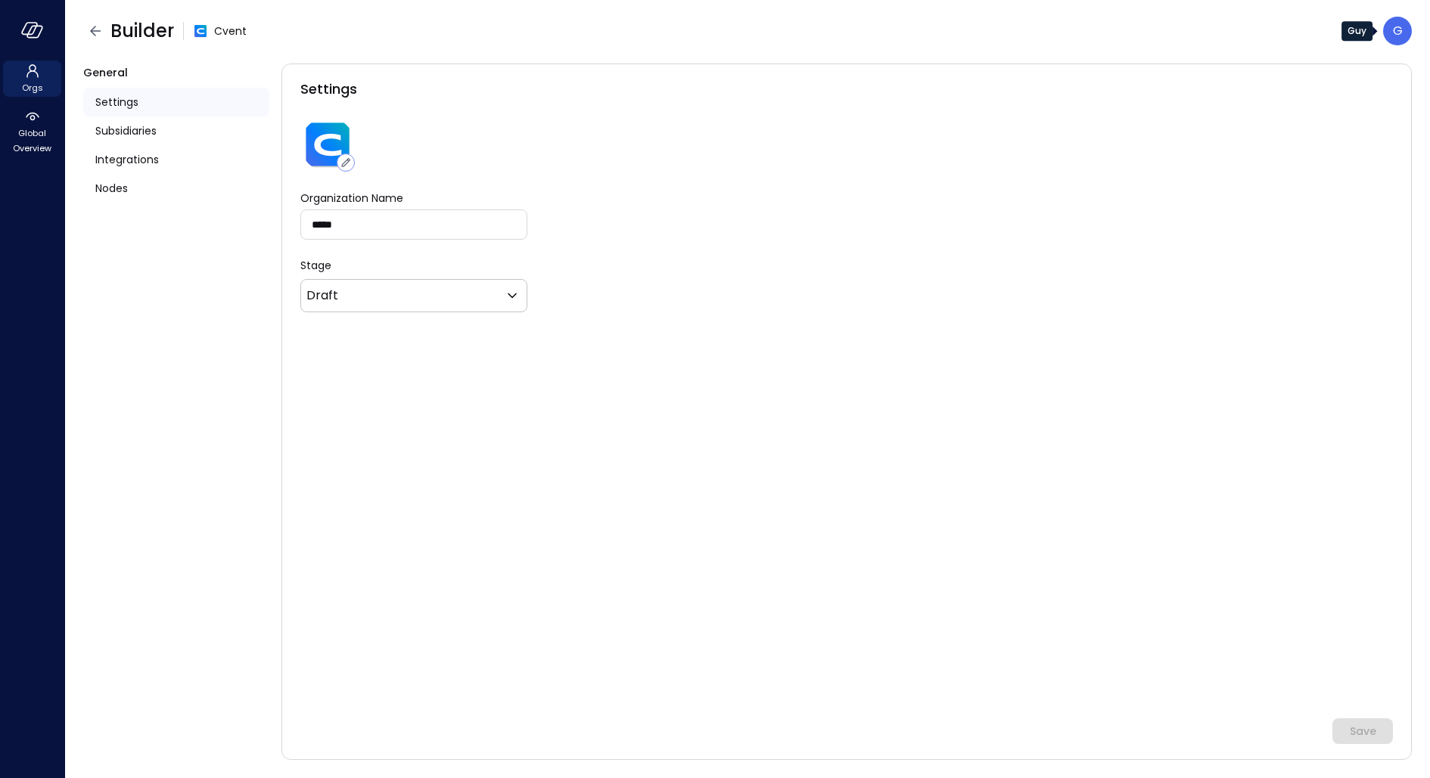
click at [1388, 35] on div "G" at bounding box center [1397, 31] width 29 height 29
click at [9, 129] on div at bounding box center [715, 389] width 1430 height 778
click at [24, 129] on span "Global Overview" at bounding box center [32, 141] width 46 height 30
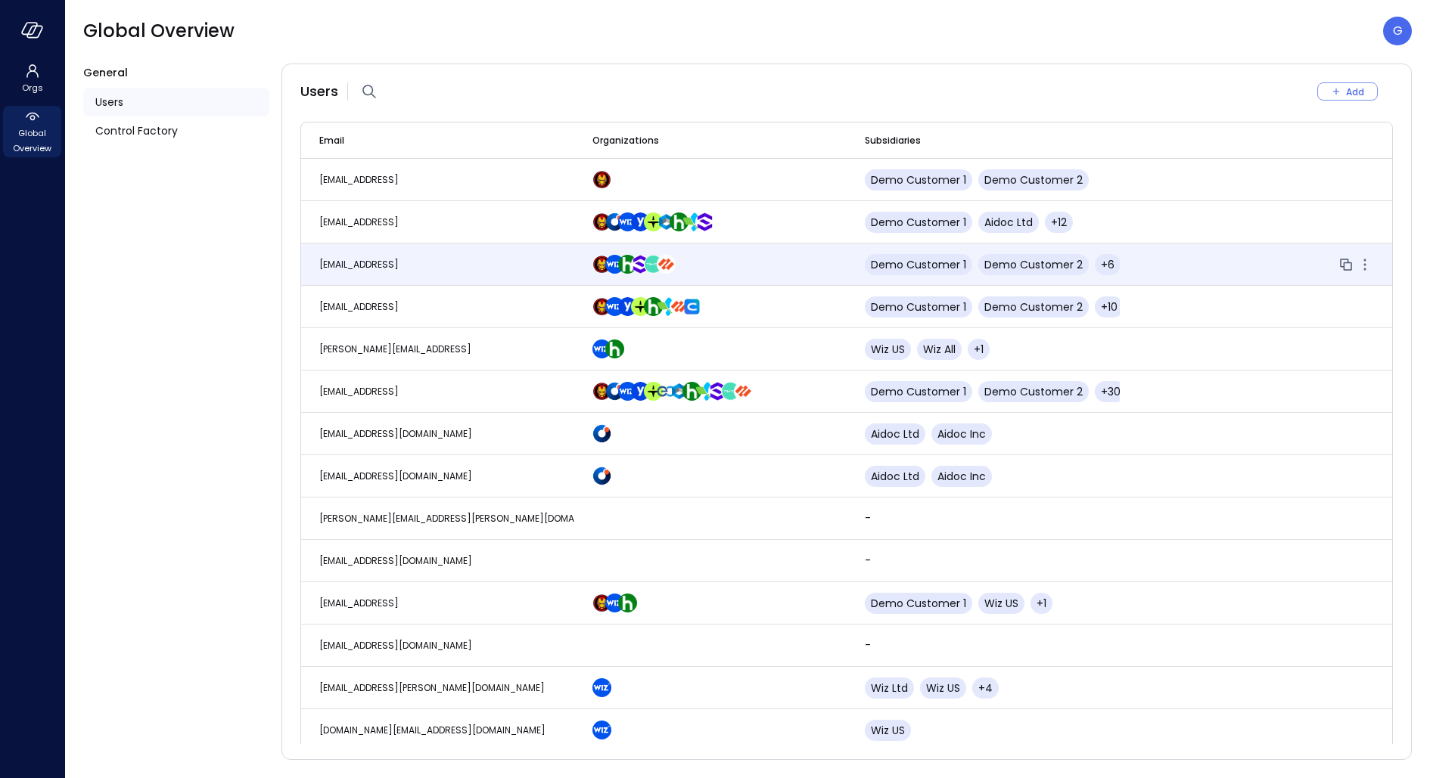
scroll to position [58, 0]
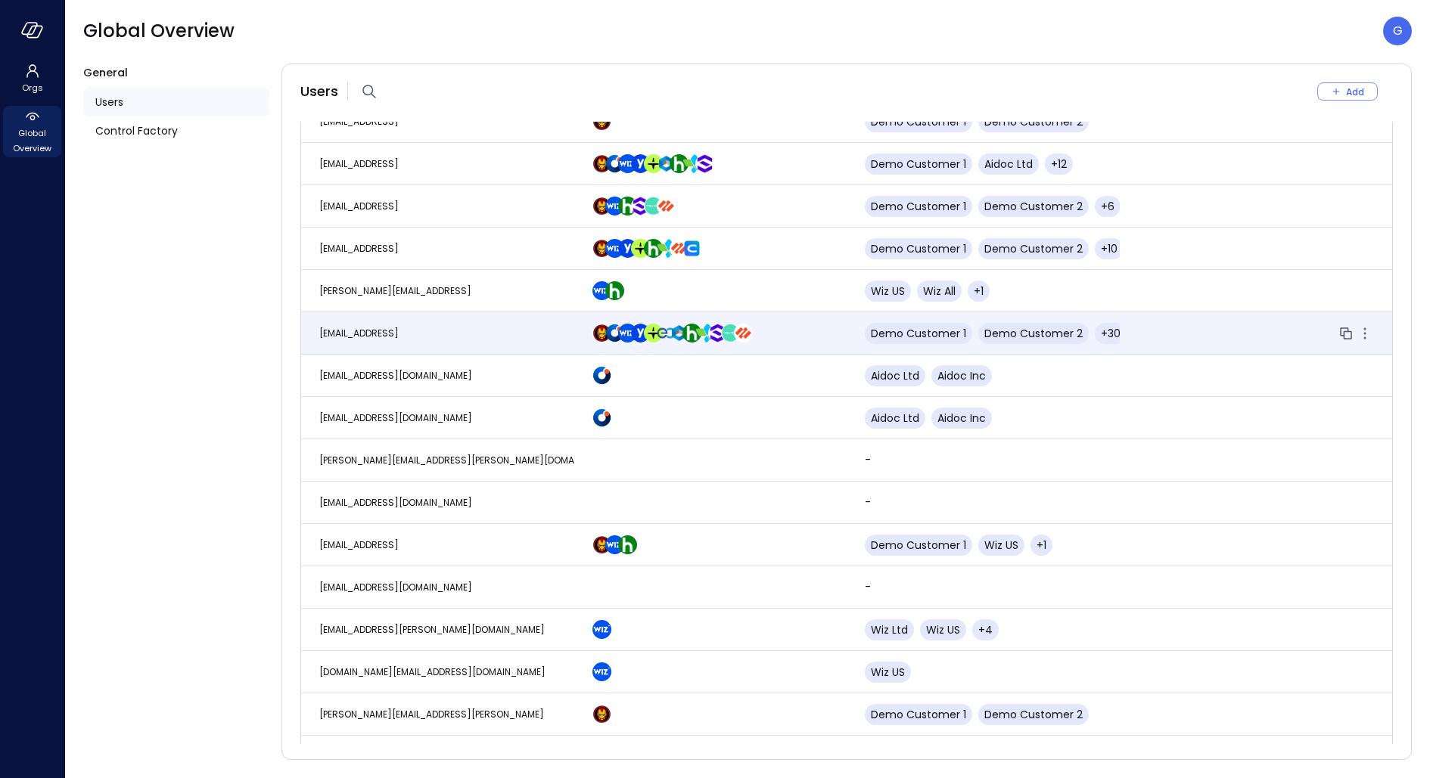
click at [455, 329] on td "guy@safebooks.ai" at bounding box center [437, 333] width 273 height 42
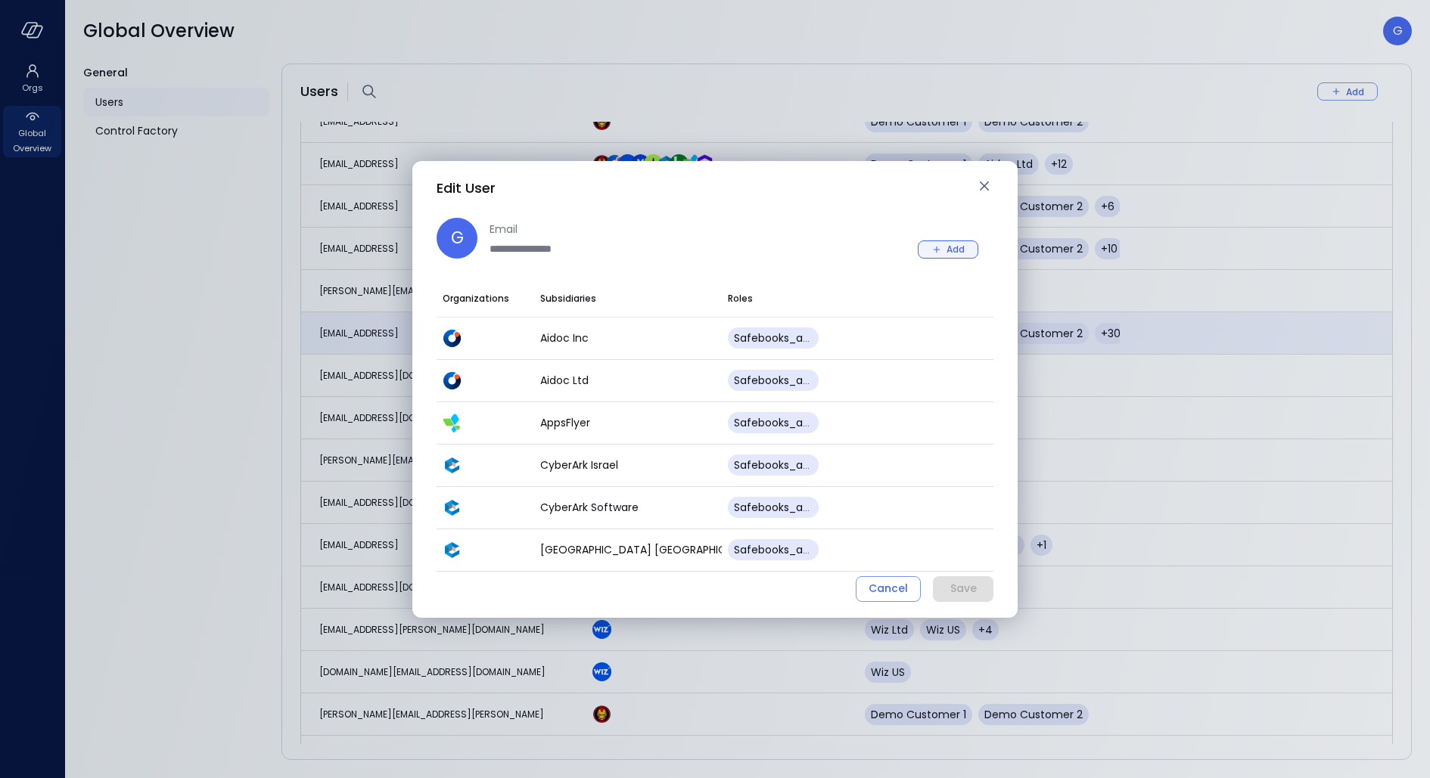
click at [949, 253] on div "Add" at bounding box center [955, 249] width 18 height 16
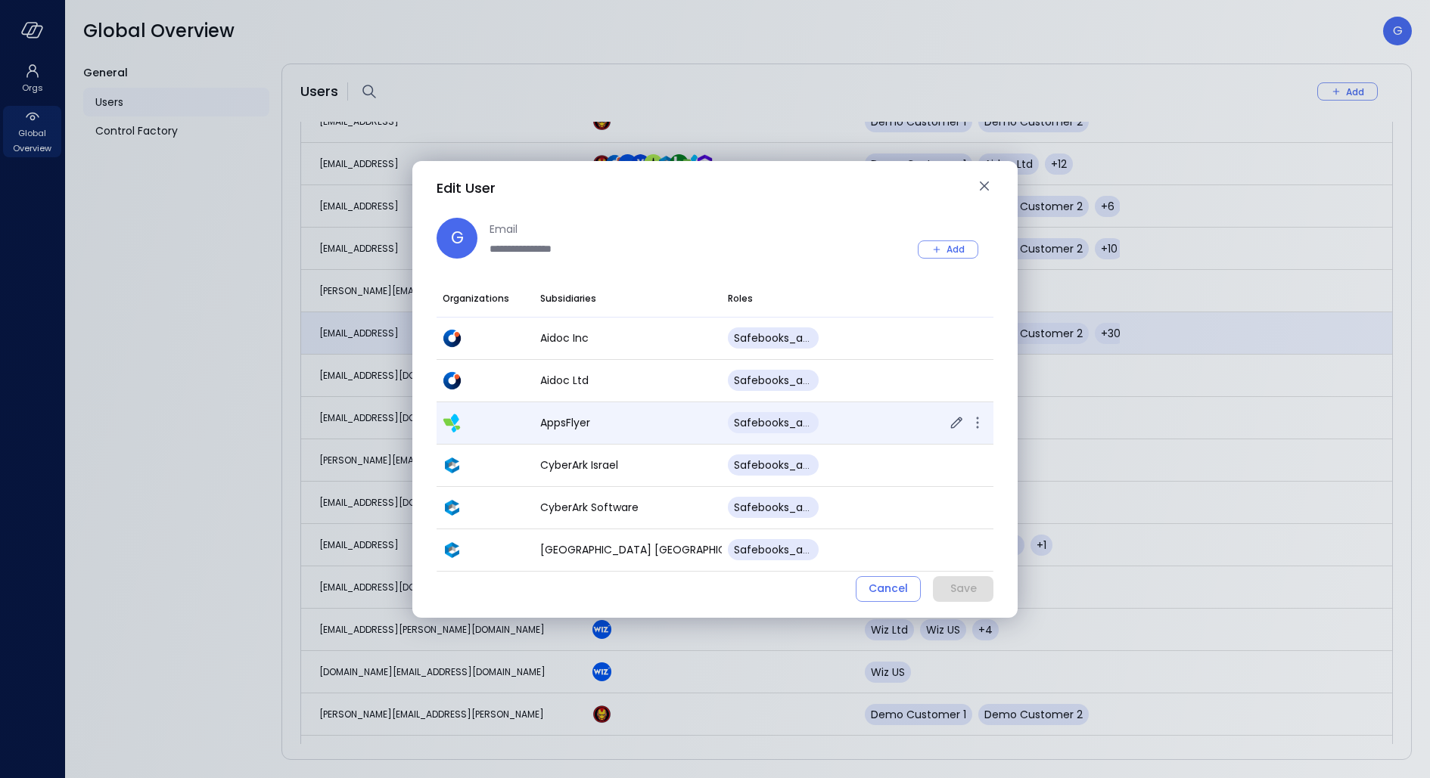
scroll to position [1139, 0]
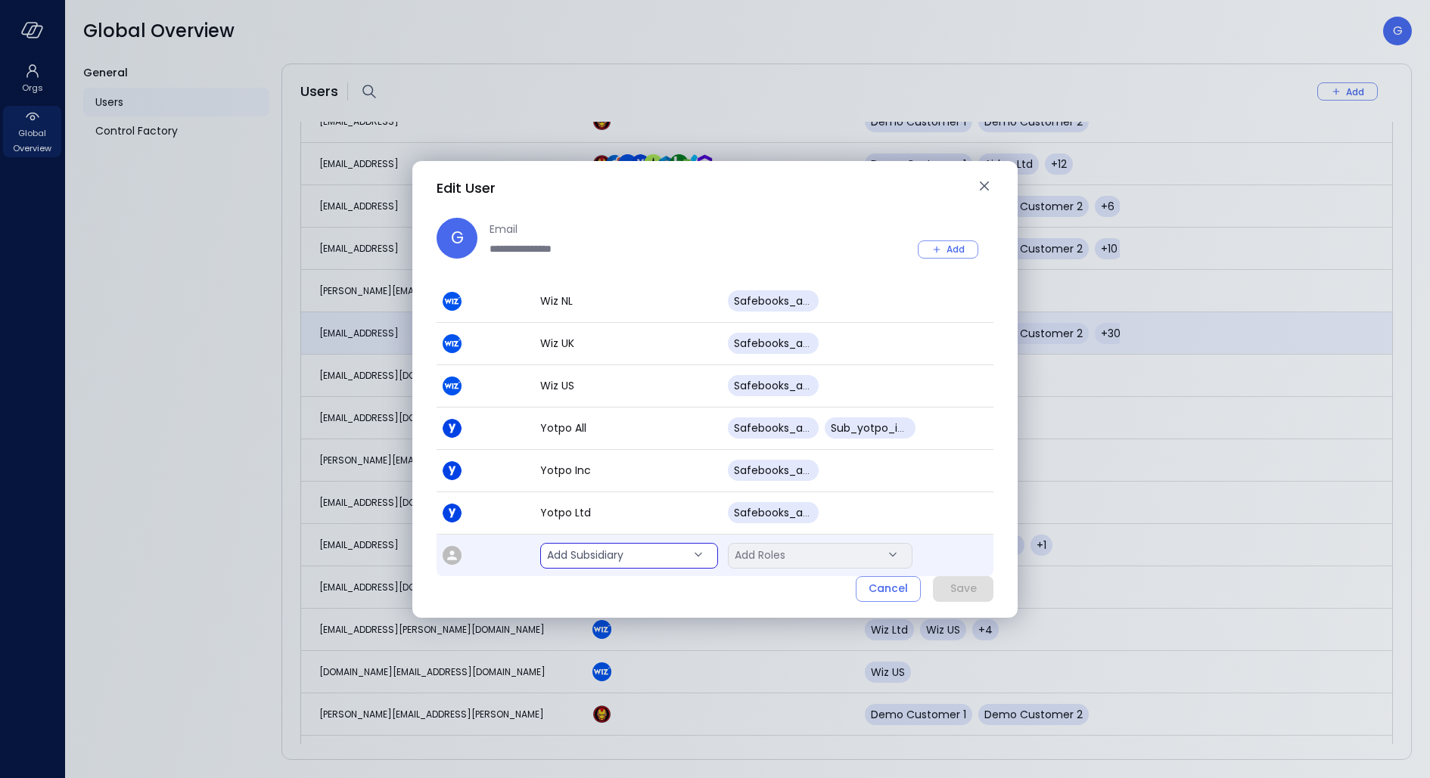
click at [619, 547] on body "Orgs Global Overview Global Overview G General Users Control Factory Users Add …" at bounding box center [715, 389] width 1430 height 778
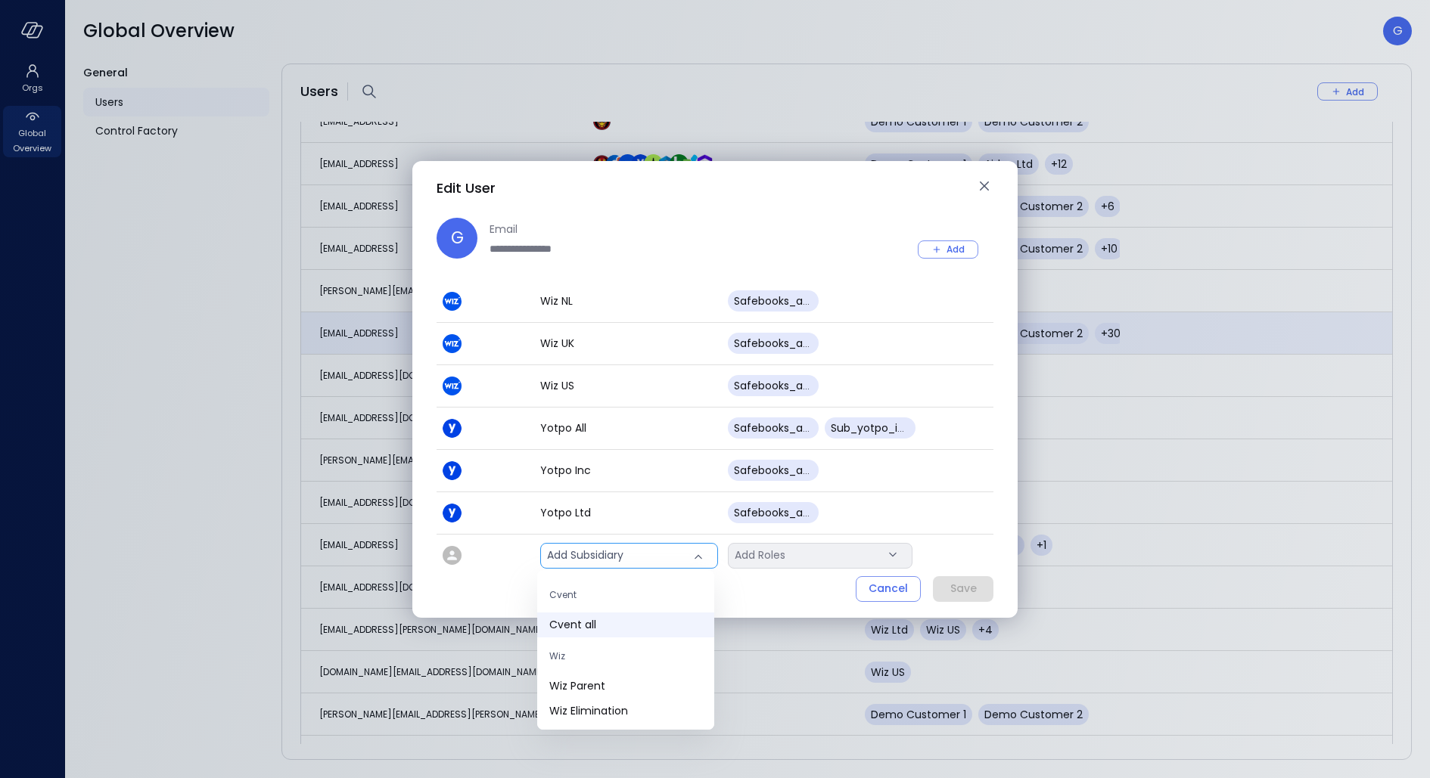
click at [590, 622] on span "Cvent all" at bounding box center [625, 625] width 153 height 16
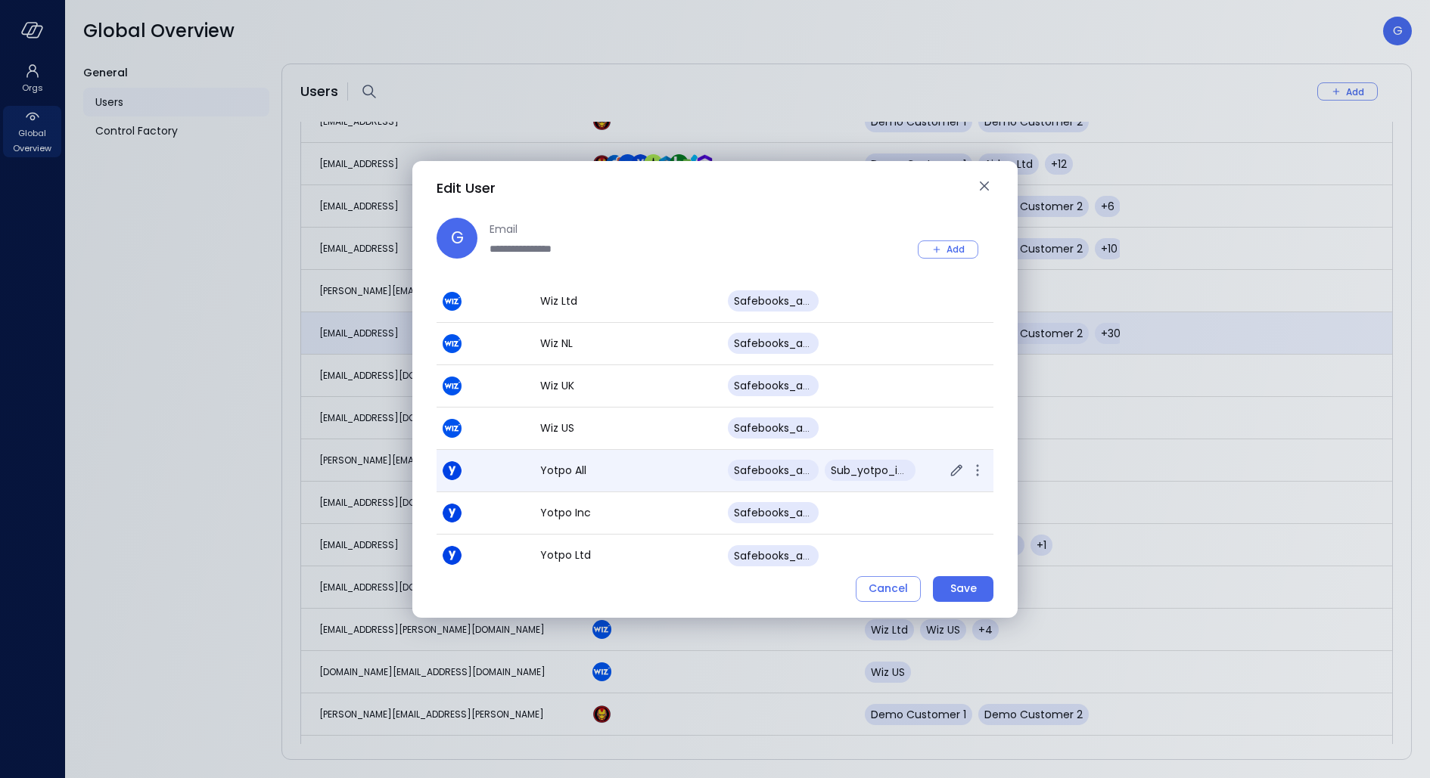
scroll to position [0, 0]
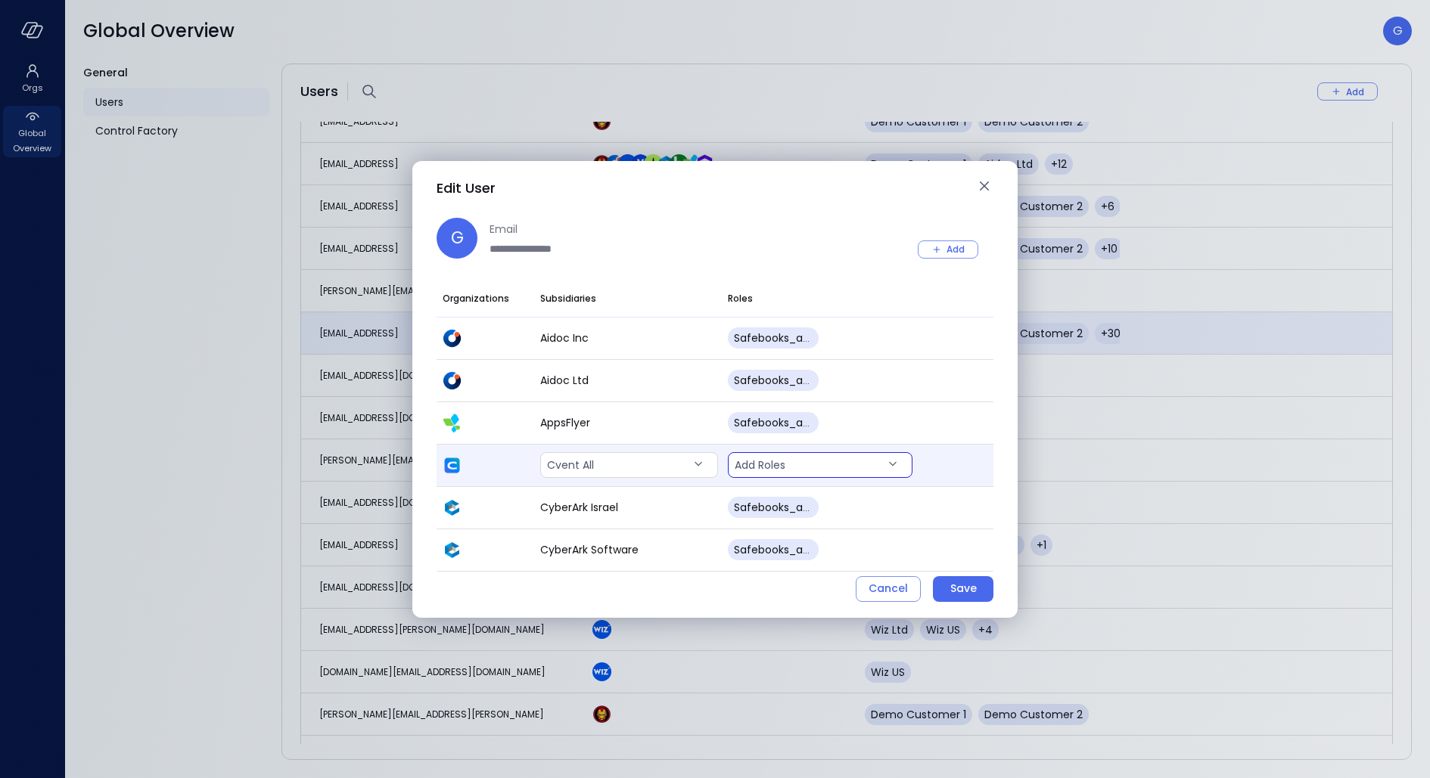
click at [794, 469] on body "Orgs Global Overview Global Overview G General Users Control Factory Users Add …" at bounding box center [715, 389] width 1430 height 778
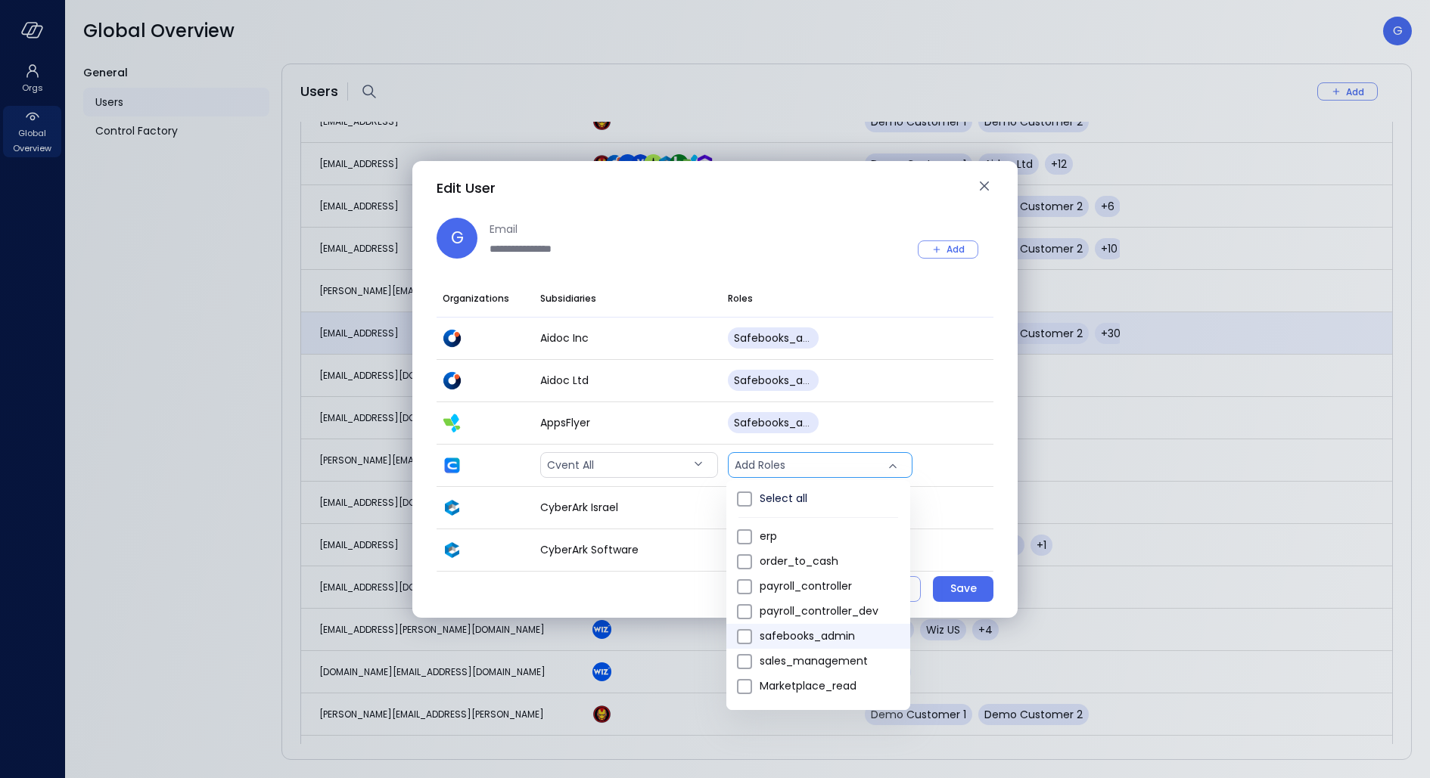
click at [797, 635] on span "safebooks_admin" at bounding box center [829, 637] width 138 height 16
type input "*"
click at [830, 215] on div at bounding box center [715, 389] width 1430 height 778
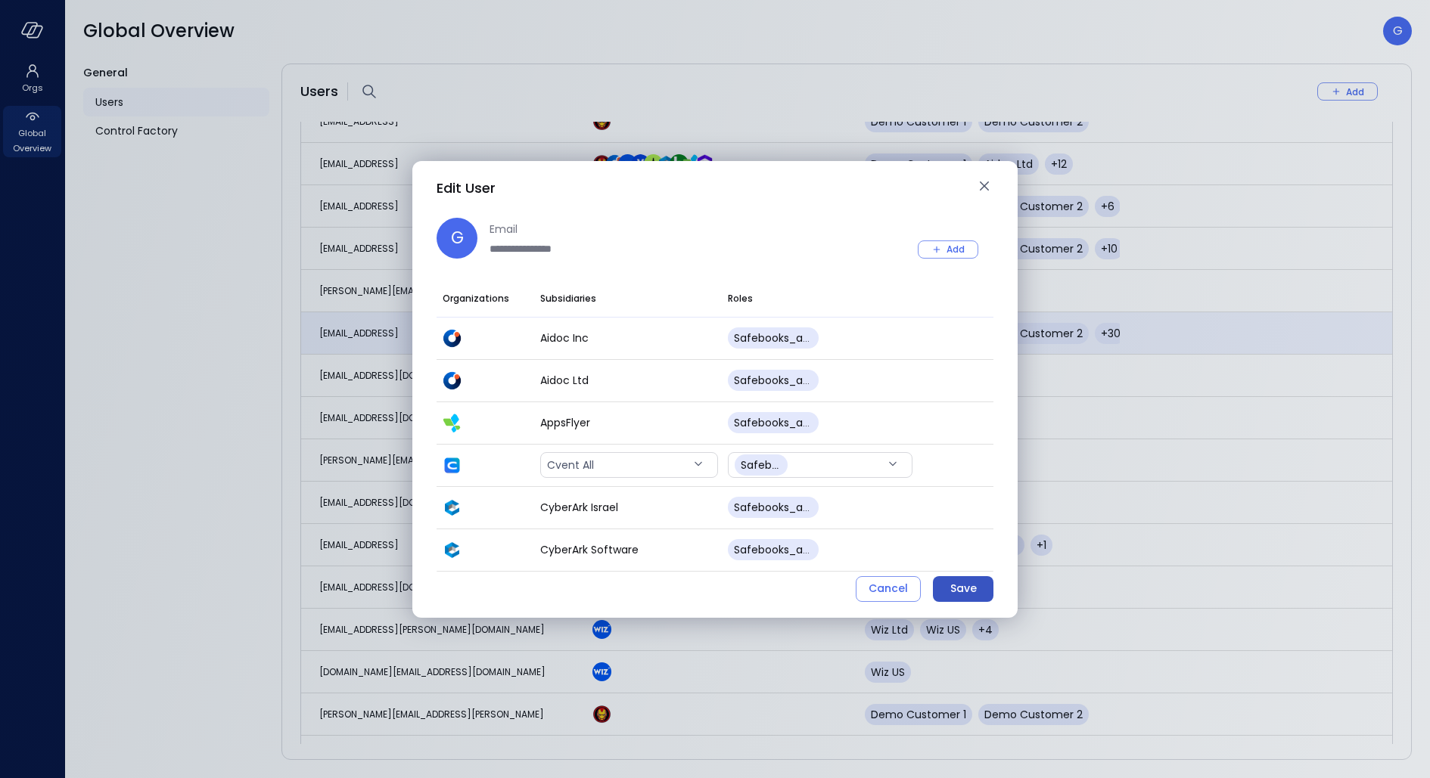
click at [973, 598] on button "Save" at bounding box center [963, 589] width 61 height 26
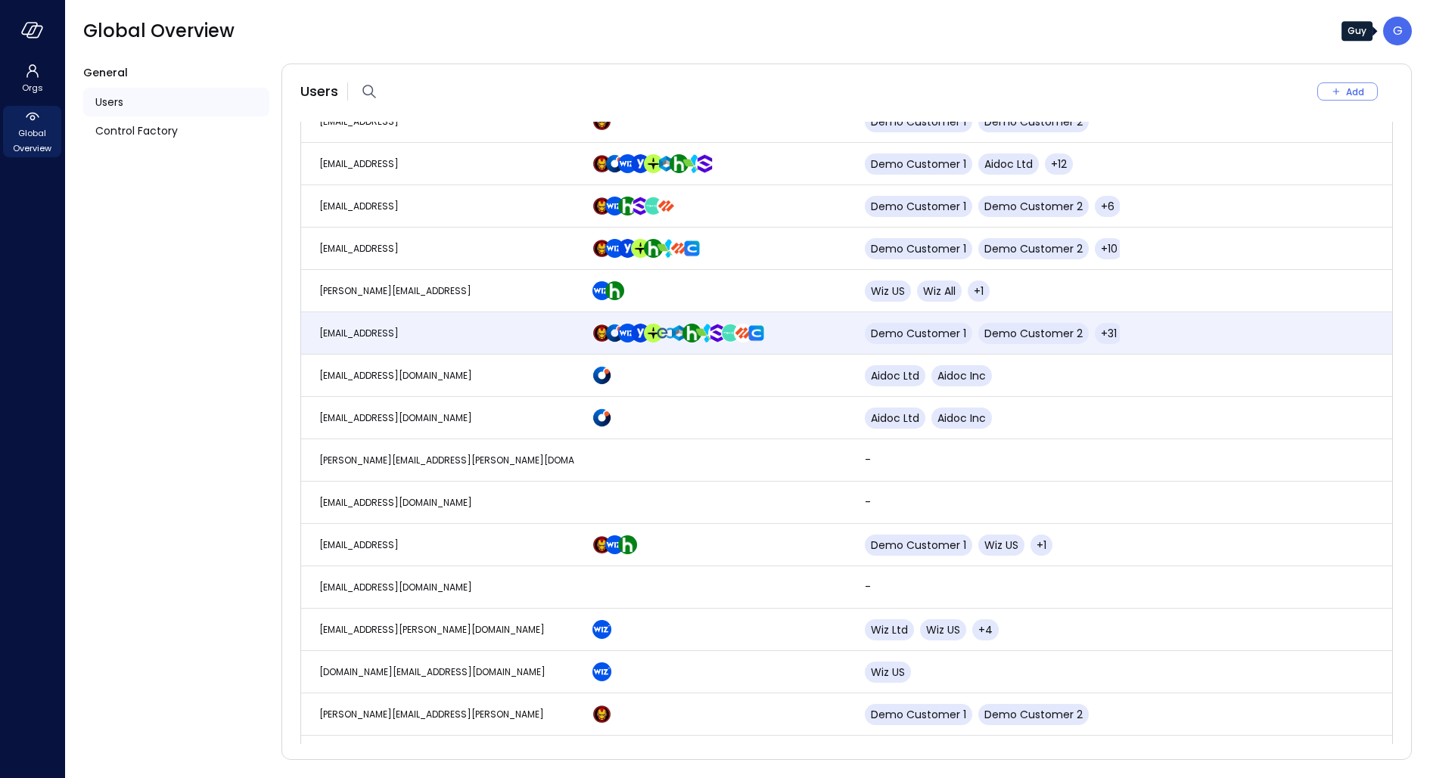
click at [1406, 30] on div "G" at bounding box center [1397, 31] width 29 height 29
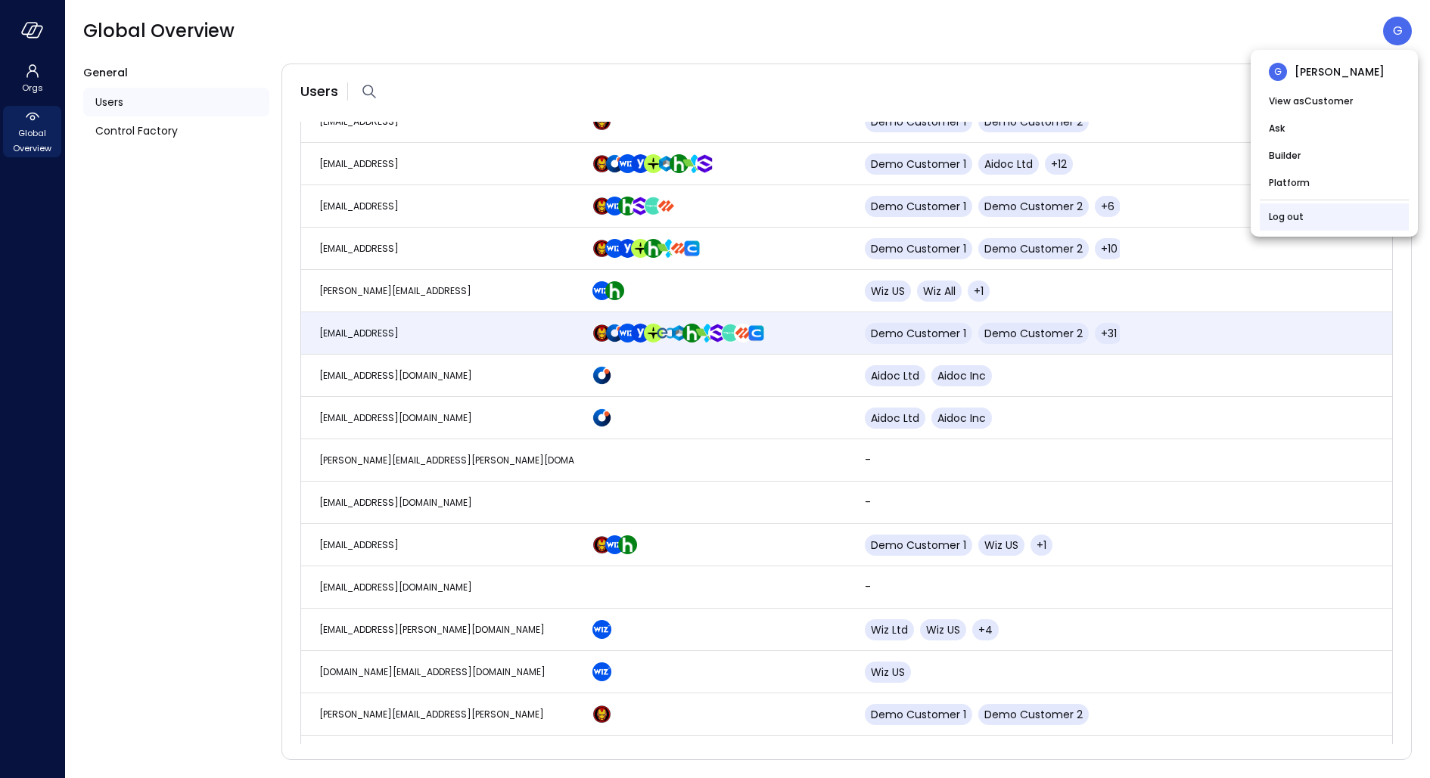
click at [1279, 222] on link "Log out" at bounding box center [1286, 217] width 35 height 15
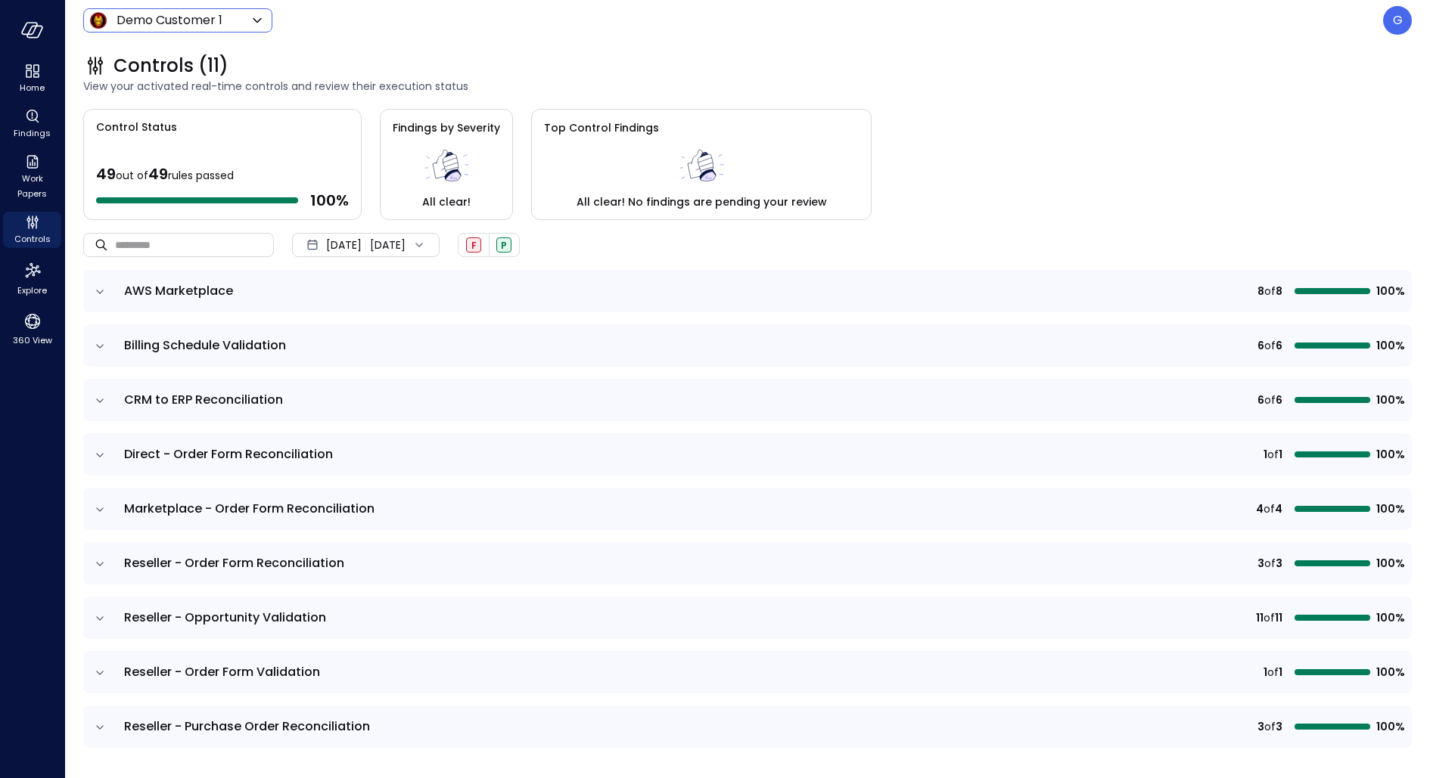
click at [213, 21] on body "Home Findings Work Papers Controls Explore 360 View Demo Customer 1 ***** ​ G C…" at bounding box center [715, 389] width 1430 height 778
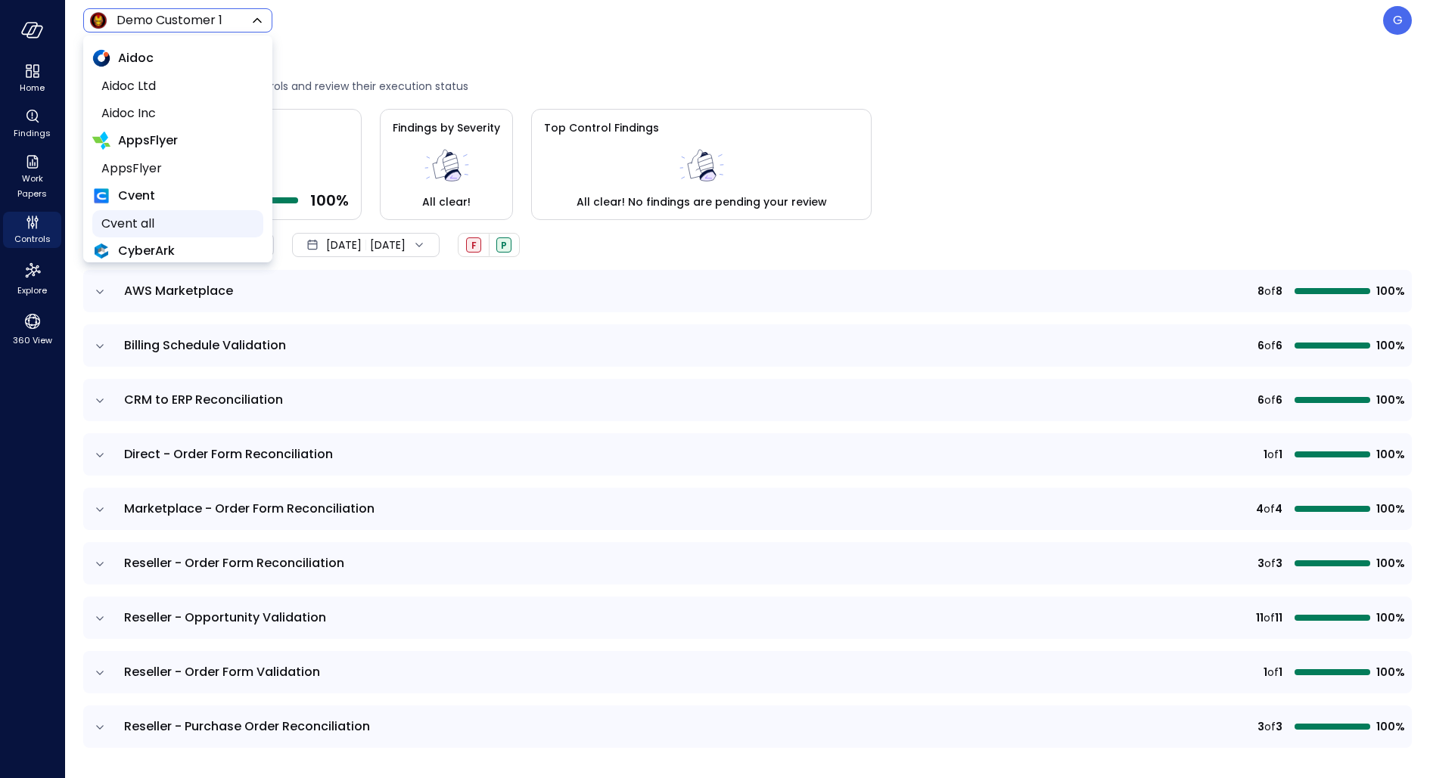
click at [167, 230] on span "Cvent all" at bounding box center [176, 224] width 150 height 18
type input "*******"
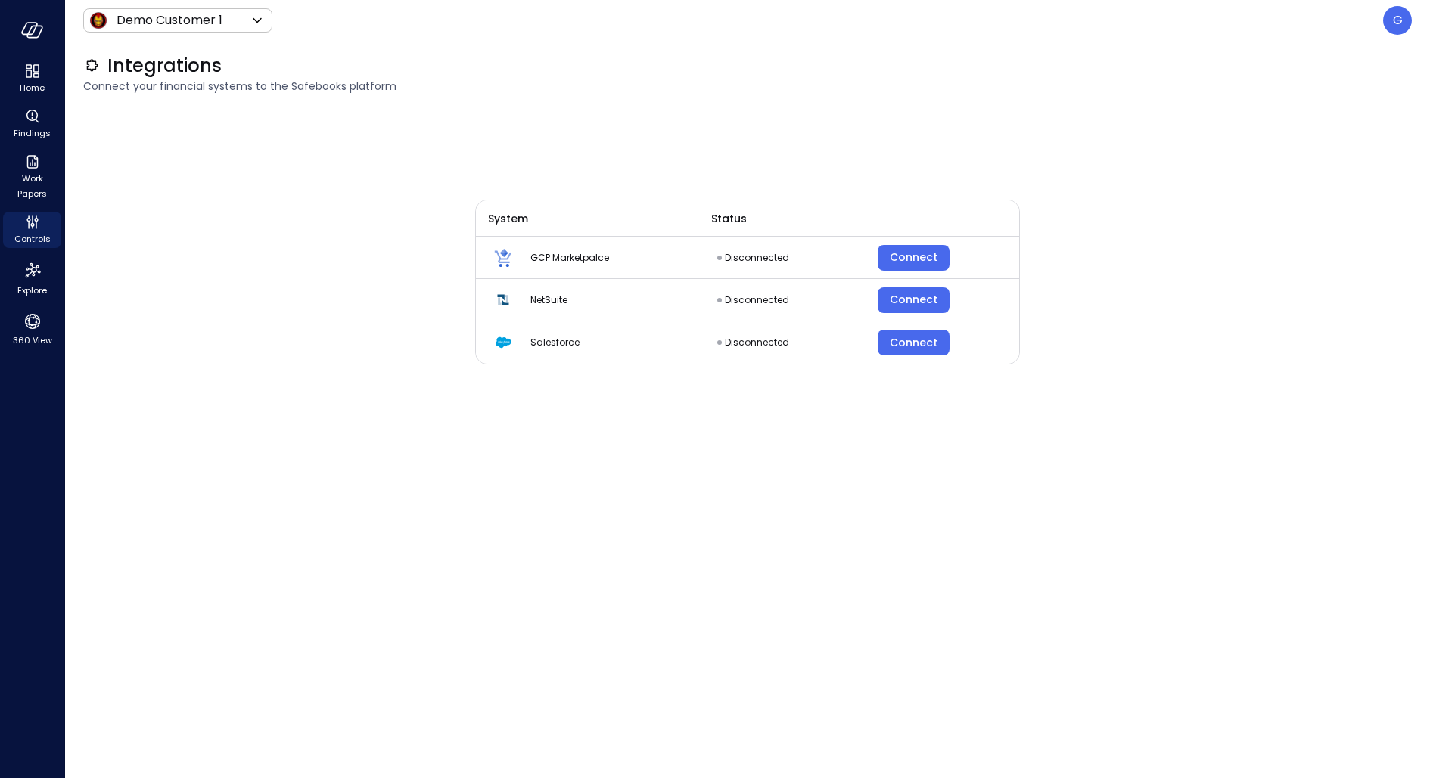
click at [216, 6] on div "Demo Customer 1 ***** ​ G" at bounding box center [747, 20] width 1328 height 29
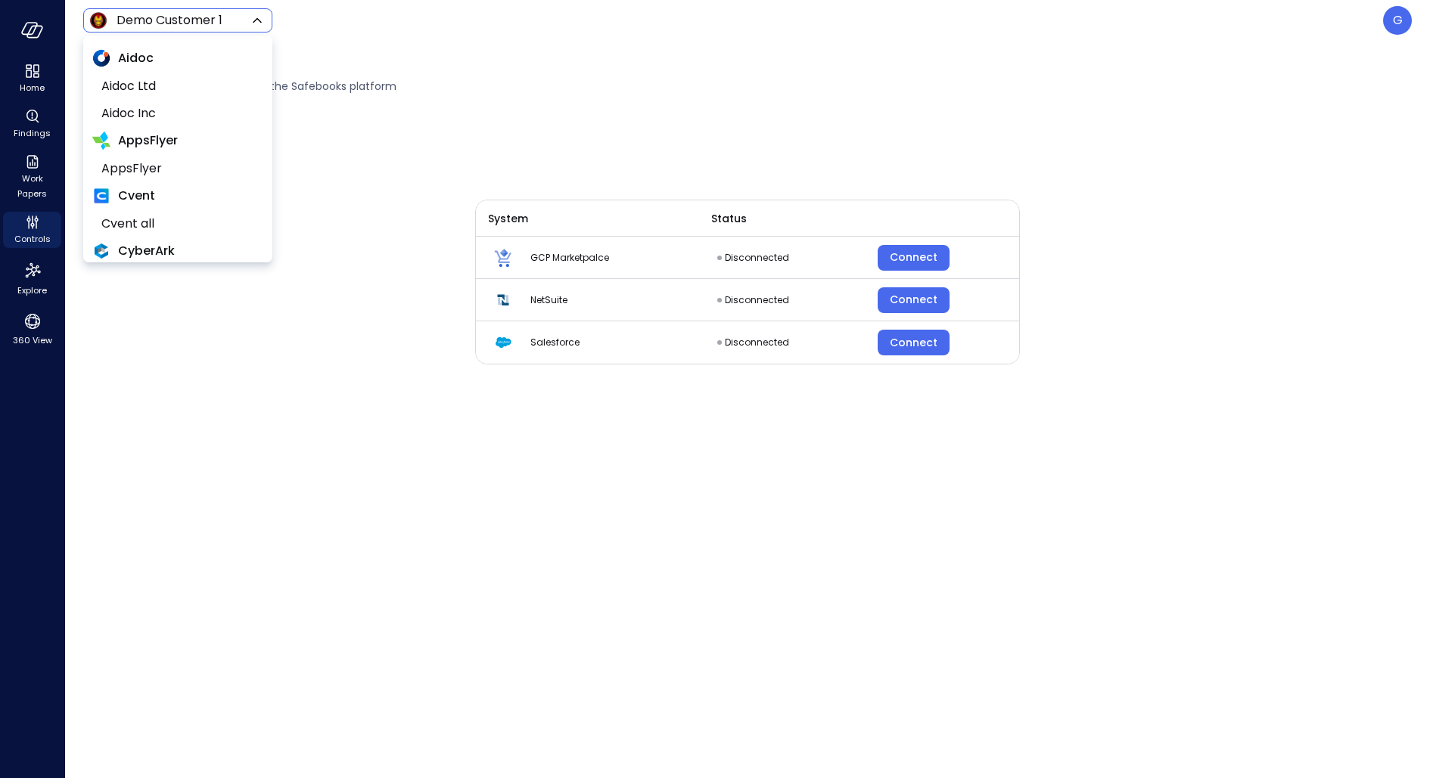
click at [211, 17] on body "Home Findings Work Papers Controls Explore 360 View Demo Customer 1 ***** ​ G I…" at bounding box center [715, 389] width 1430 height 778
click at [123, 231] on li "Cvent all" at bounding box center [177, 223] width 171 height 27
type input "*******"
